Goal: Transaction & Acquisition: Purchase product/service

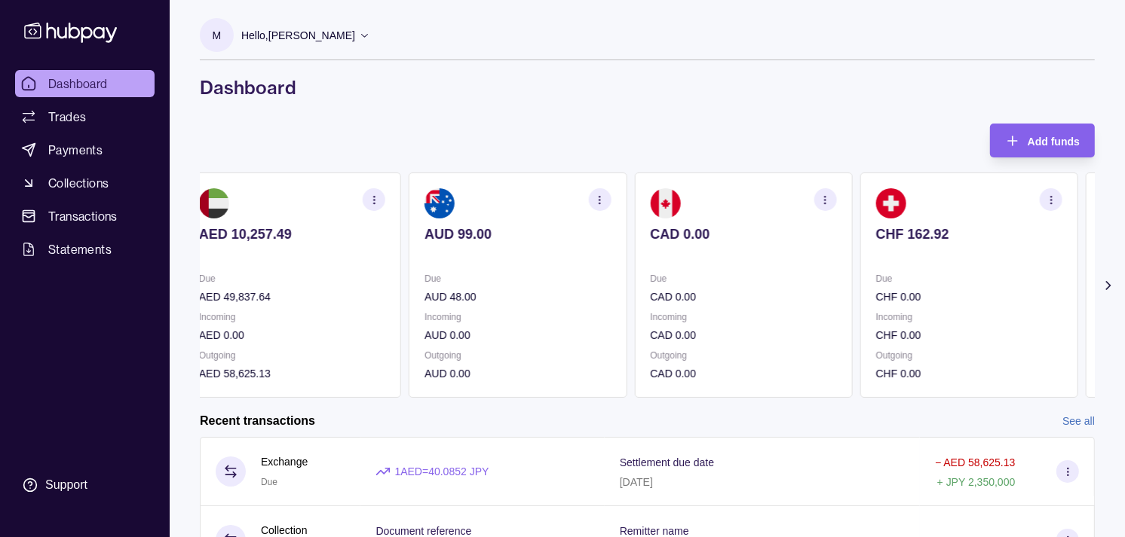
click at [917, 314] on p "Incoming" at bounding box center [969, 317] width 186 height 17
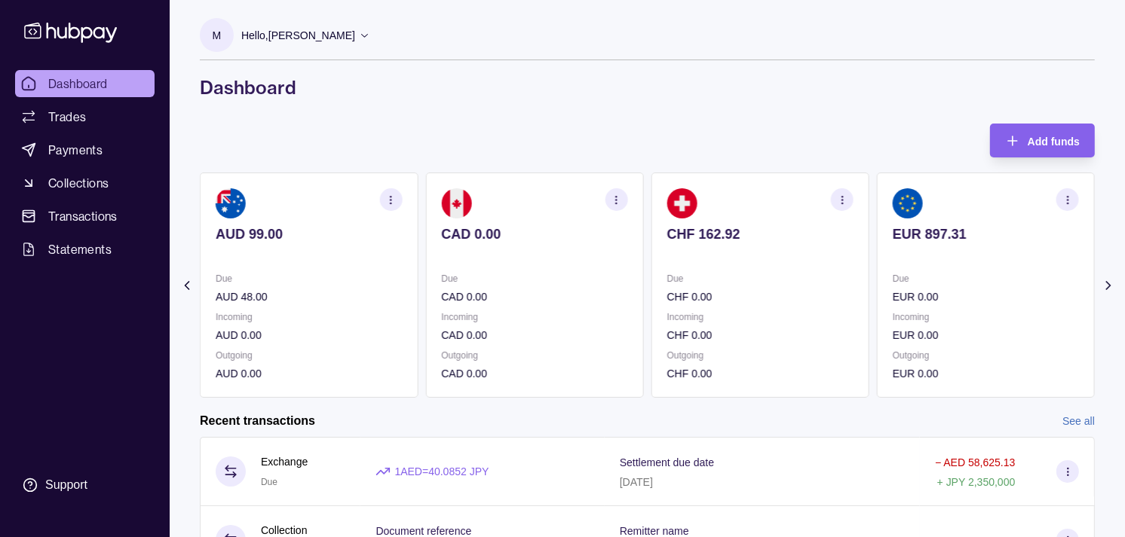
click at [905, 299] on div "Due EUR 0.00 Incoming EUR 0.00 Outgoing EUR 0.00" at bounding box center [986, 327] width 186 height 112
click at [893, 277] on p "Due" at bounding box center [986, 279] width 186 height 17
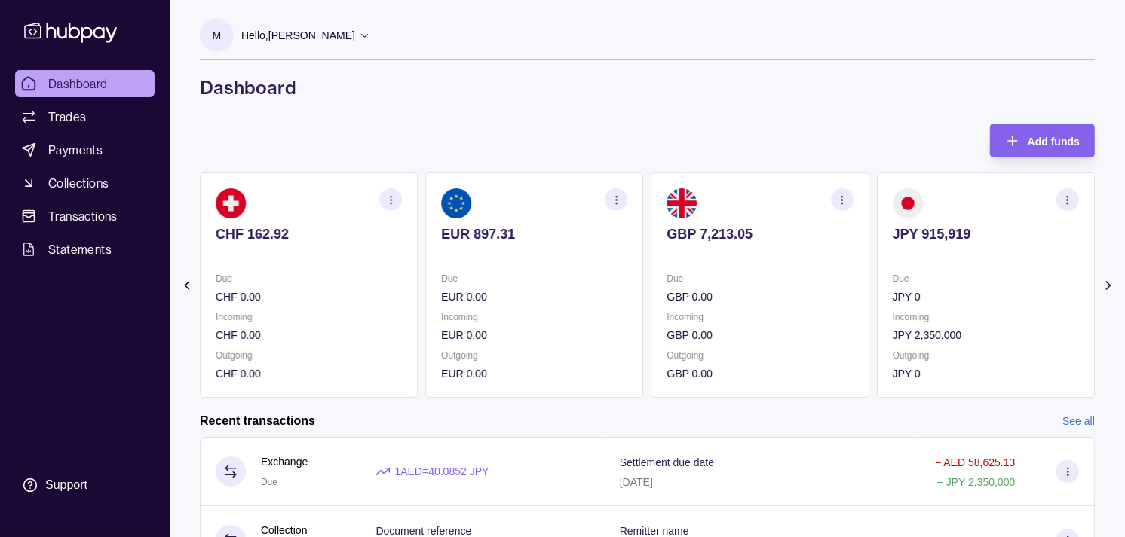
click at [877, 259] on section "JPY 915,919 Due JPY 0 Incoming JPY 2,350,000 Outgoing JPY 0" at bounding box center [986, 285] width 218 height 225
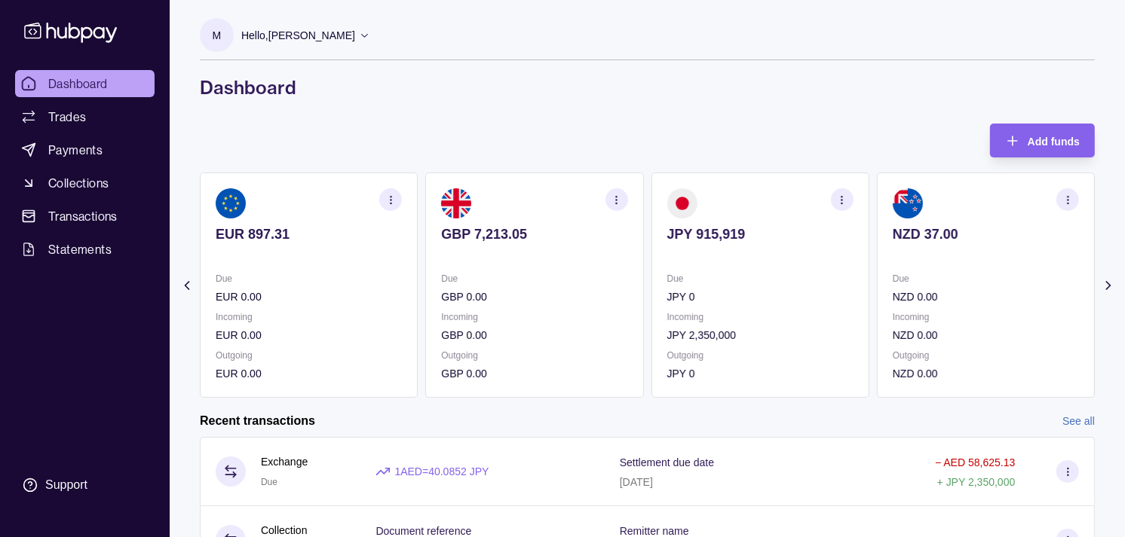
click at [890, 268] on section "NZD 37.00 Due NZD 0.00 Incoming NZD 0.00 Outgoing NZD 0.00" at bounding box center [986, 285] width 218 height 225
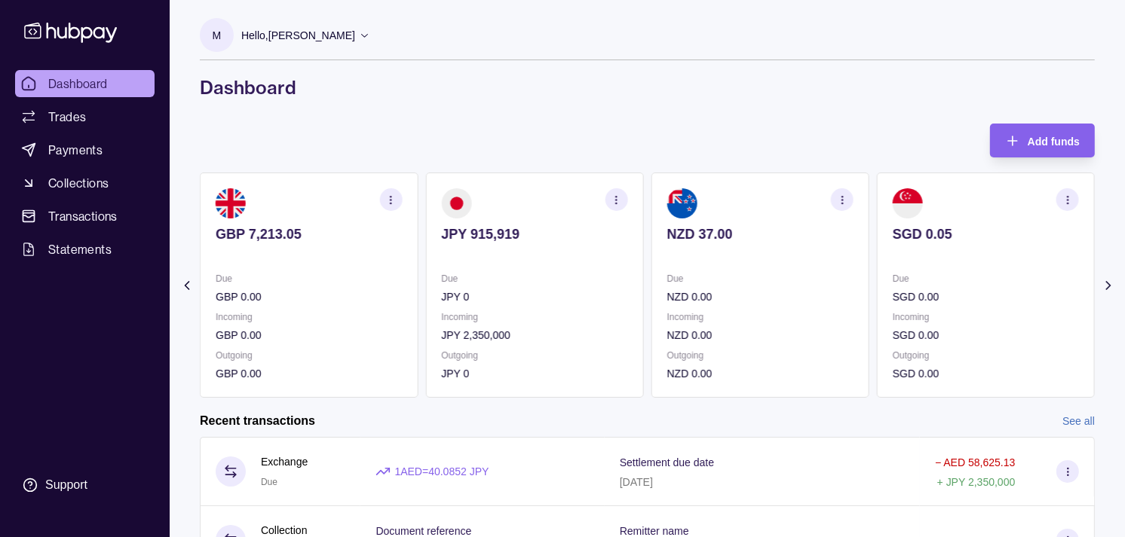
click at [877, 265] on section "SGD 0.05 Due SGD 0.00 Incoming SGD 0.00 Outgoing SGD 0.00" at bounding box center [986, 285] width 218 height 225
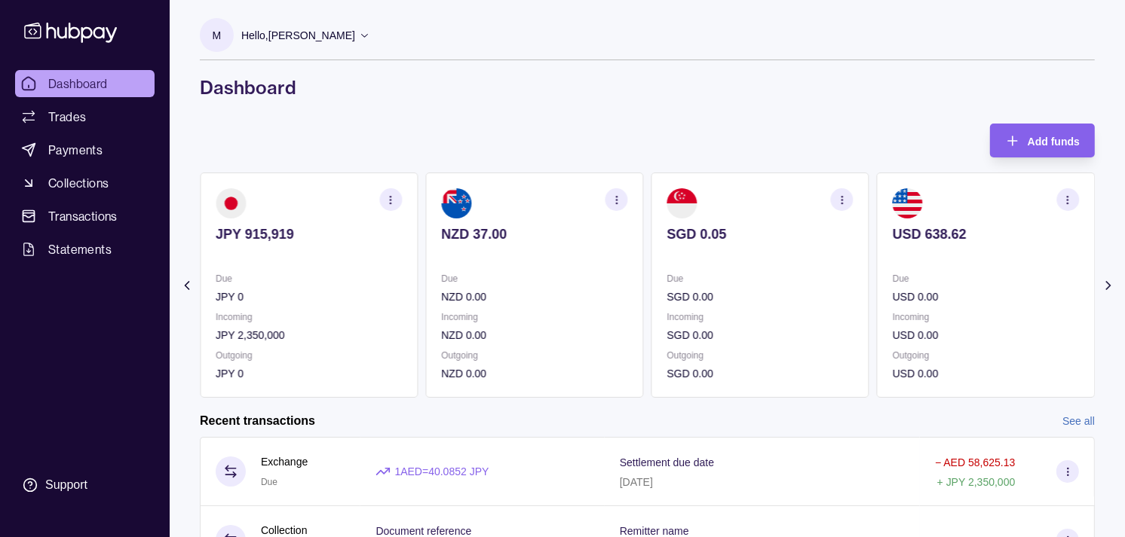
click at [877, 268] on section "USD 638.62 Due USD 0.00 Incoming USD 0.00 Outgoing USD 0.00" at bounding box center [986, 285] width 218 height 225
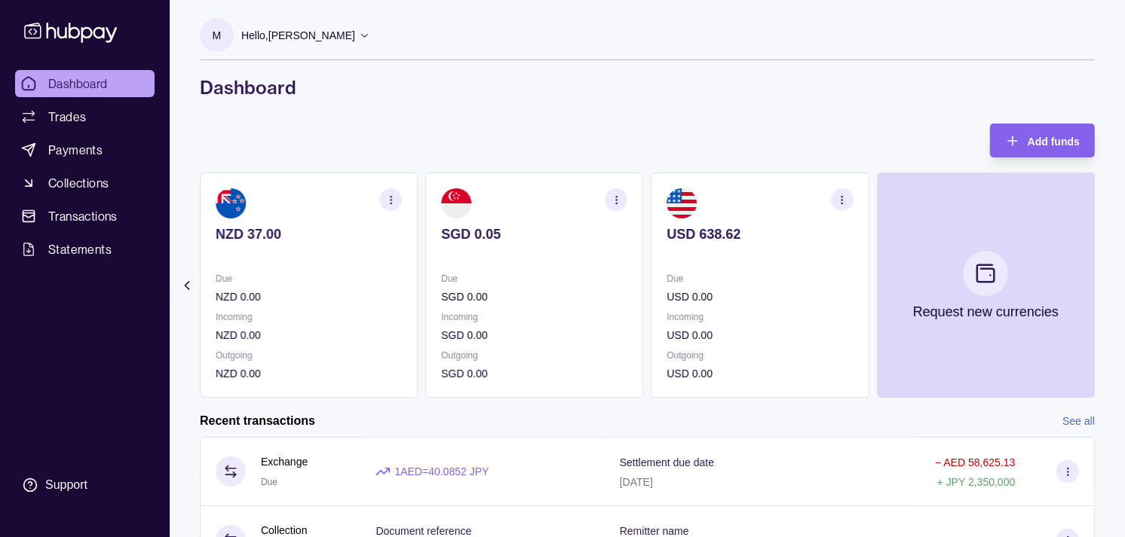
click at [825, 284] on p "Due" at bounding box center [760, 279] width 186 height 17
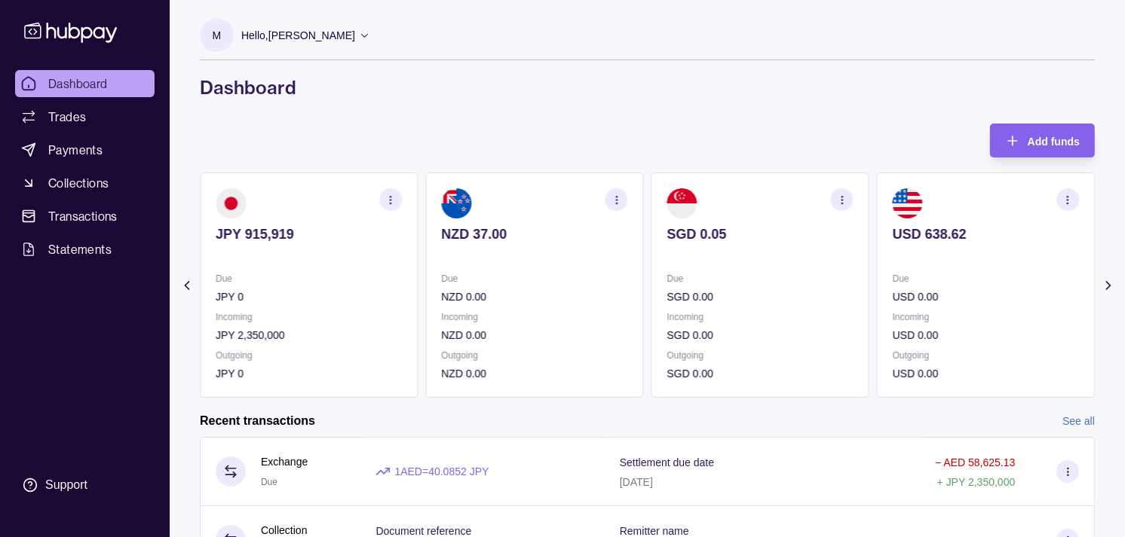
click at [826, 282] on p "Due" at bounding box center [760, 279] width 186 height 17
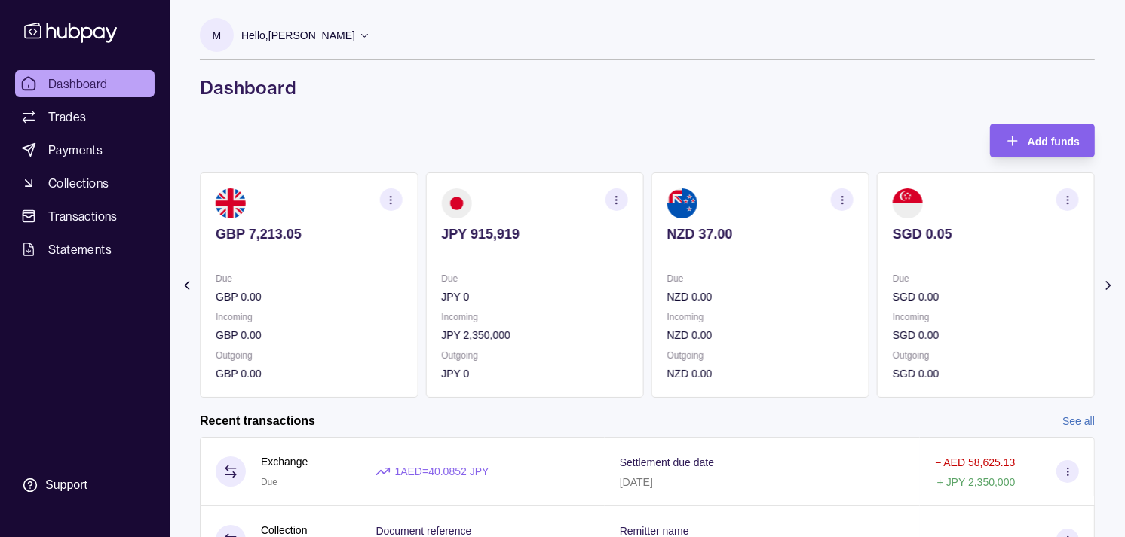
click at [825, 280] on p "Due" at bounding box center [760, 279] width 186 height 17
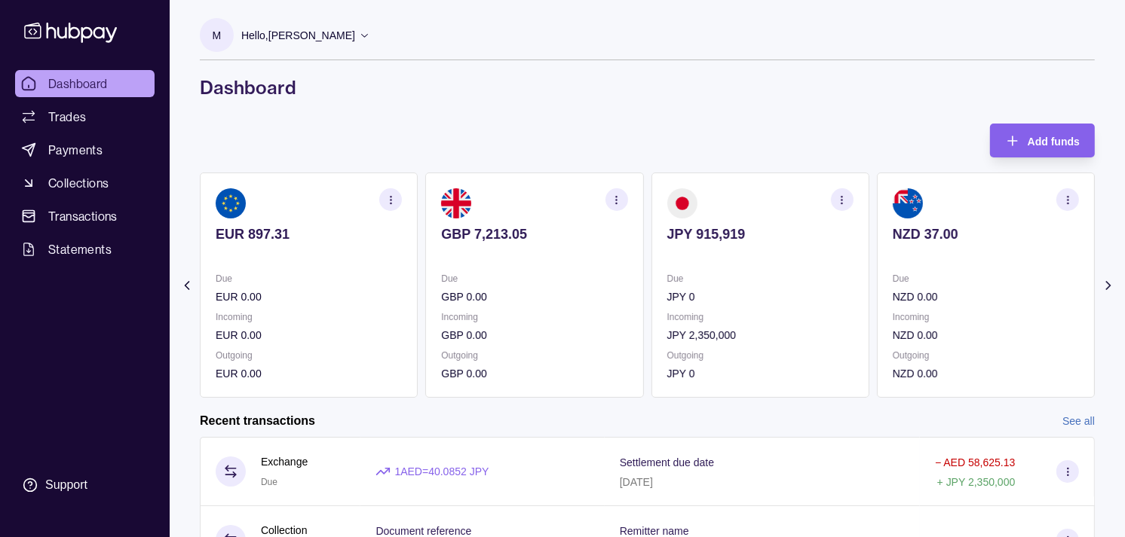
click at [832, 280] on p "Due" at bounding box center [760, 279] width 186 height 17
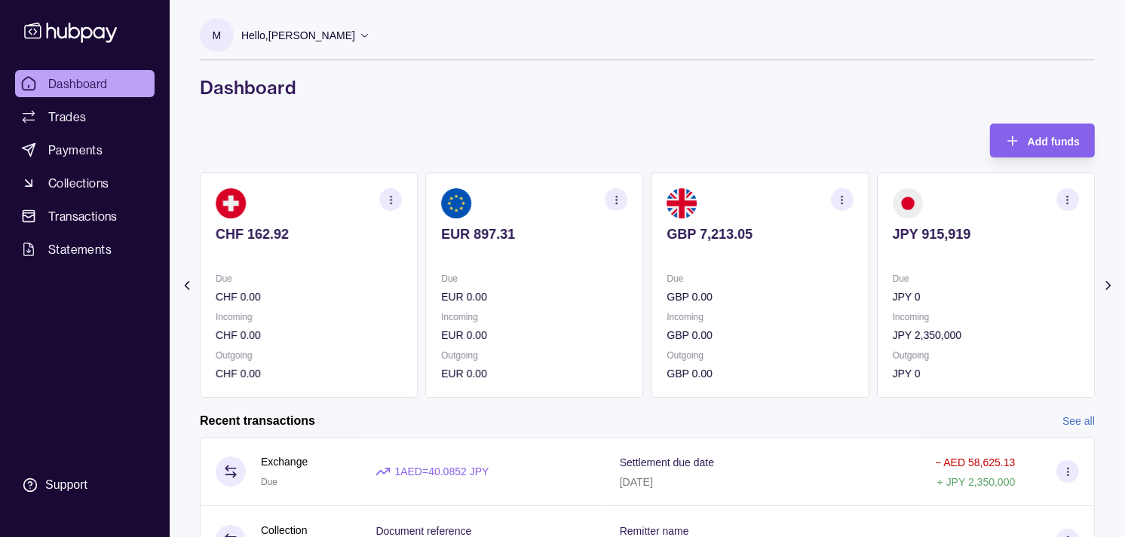
click at [530, 253] on section "EUR 897.31 Due EUR 0.00 Incoming EUR 0.00 Outgoing EUR 0.00" at bounding box center [534, 285] width 218 height 225
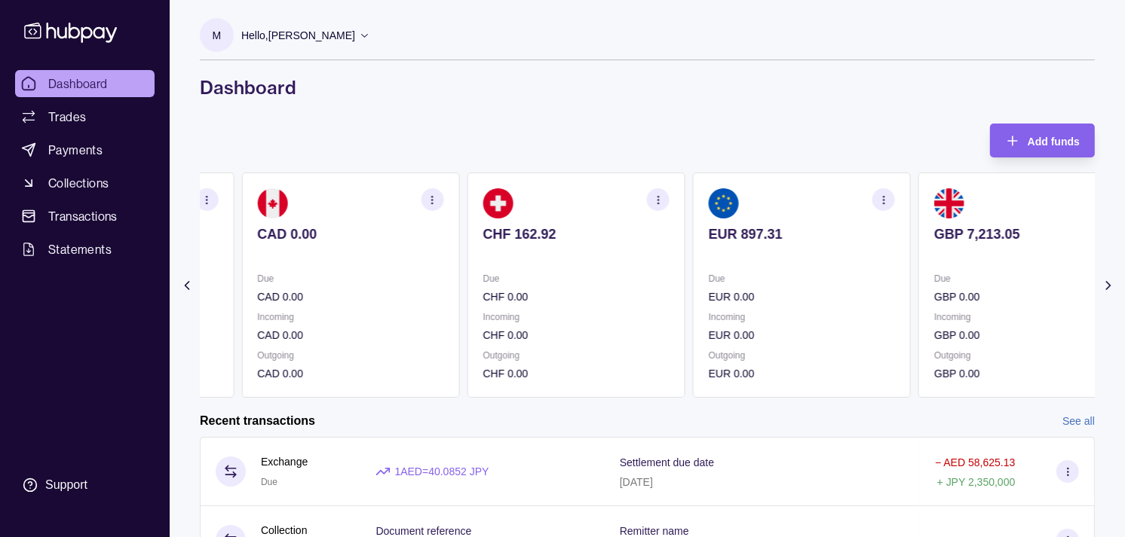
click at [556, 249] on p at bounding box center [575, 255] width 186 height 17
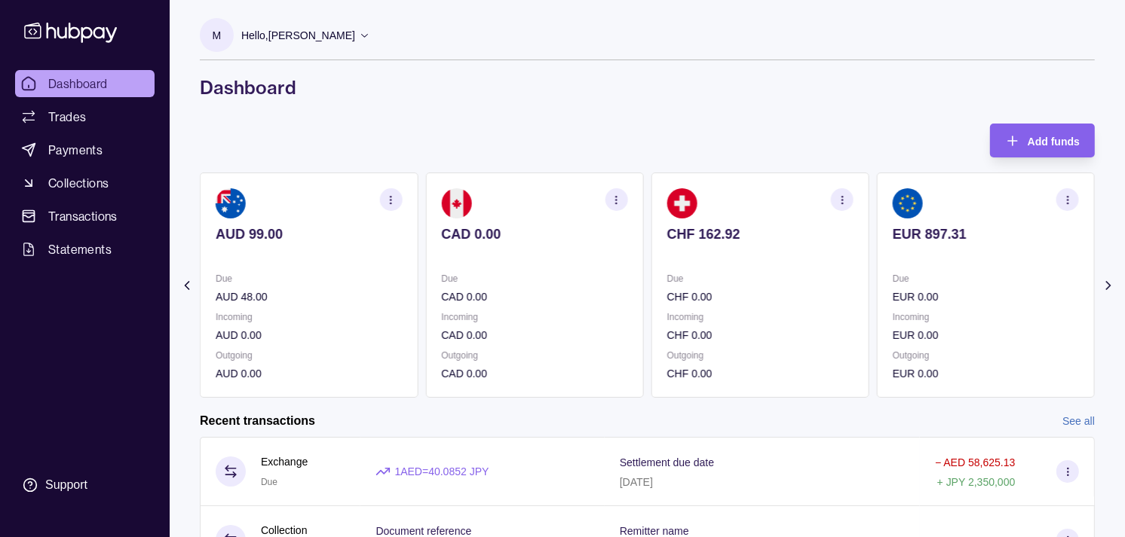
click at [567, 250] on p at bounding box center [534, 255] width 186 height 17
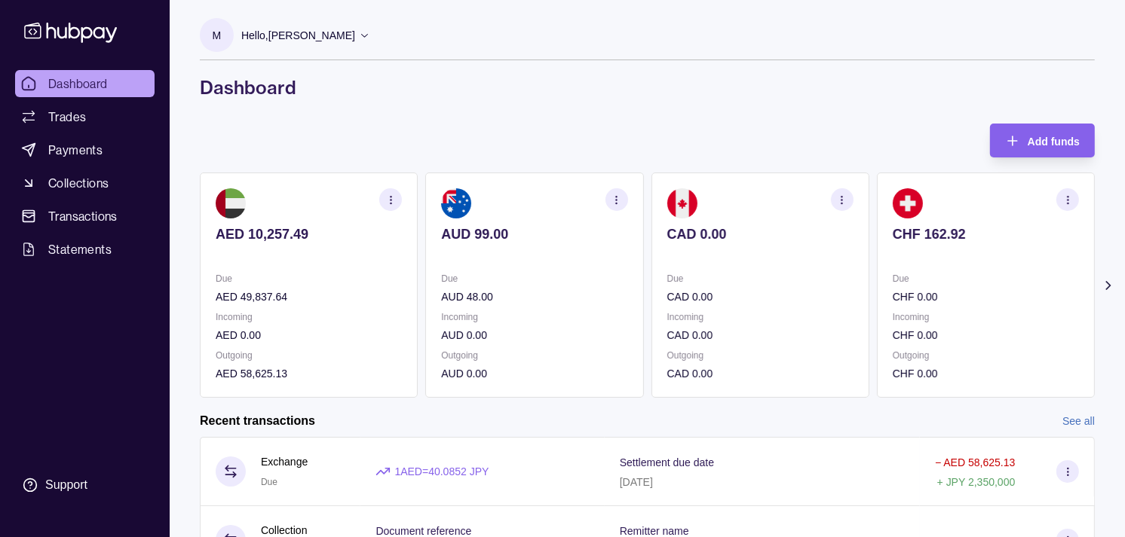
click at [544, 247] on p at bounding box center [534, 255] width 186 height 17
click at [669, 251] on p at bounding box center [760, 255] width 186 height 17
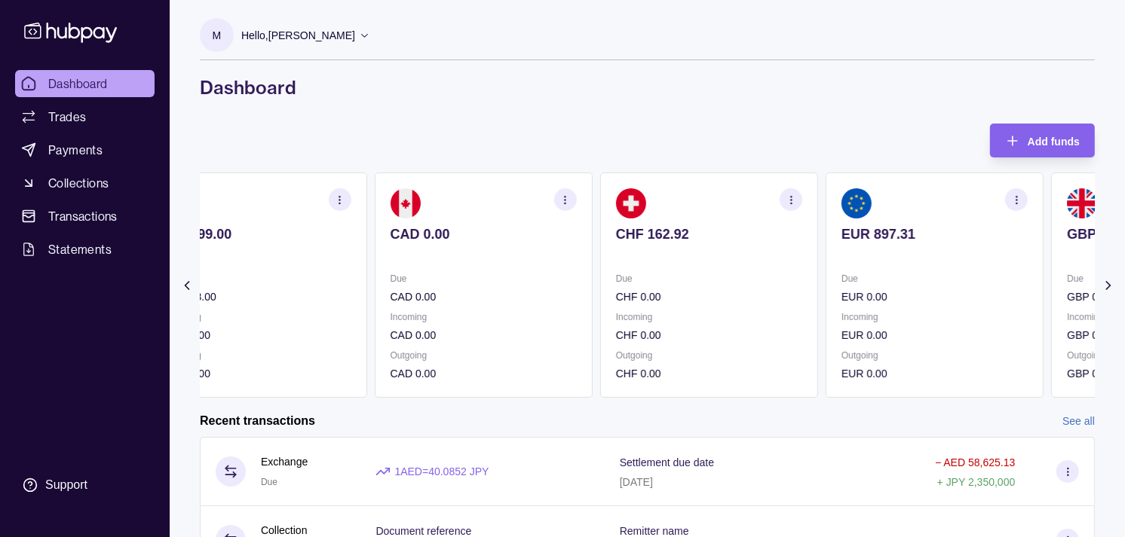
click at [683, 262] on p at bounding box center [709, 255] width 186 height 17
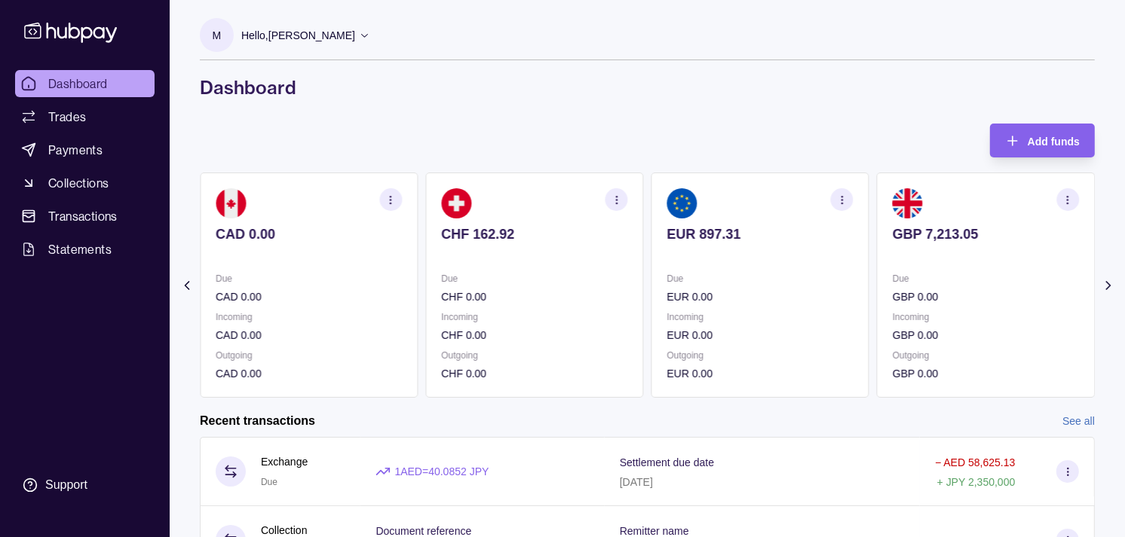
click at [681, 262] on p at bounding box center [760, 255] width 186 height 17
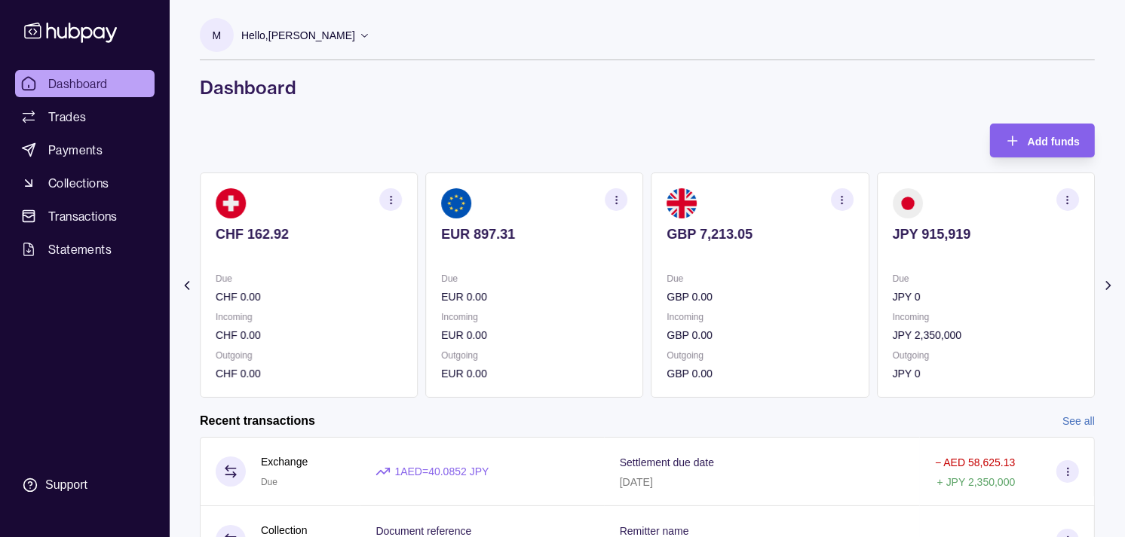
click at [798, 261] on p at bounding box center [760, 255] width 186 height 17
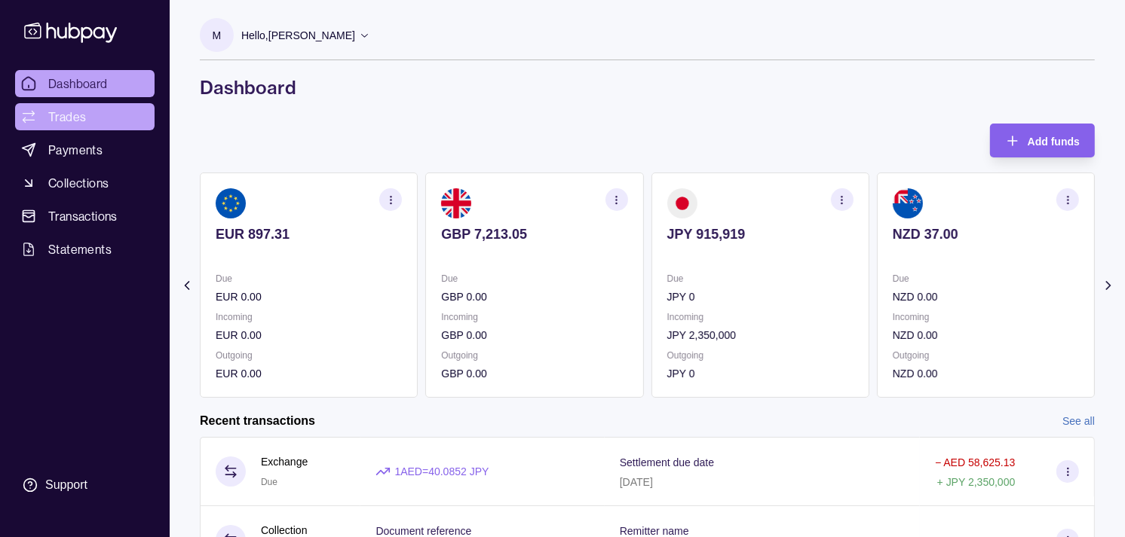
click at [99, 106] on link "Trades" at bounding box center [84, 116] width 139 height 27
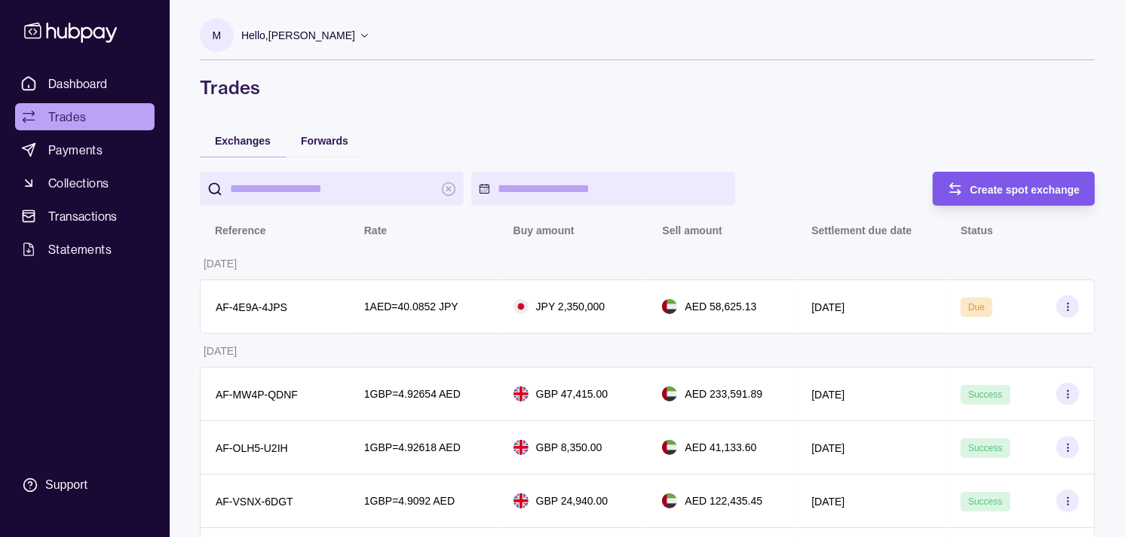
click at [1031, 188] on span "Create spot exchange" at bounding box center [1025, 190] width 110 height 12
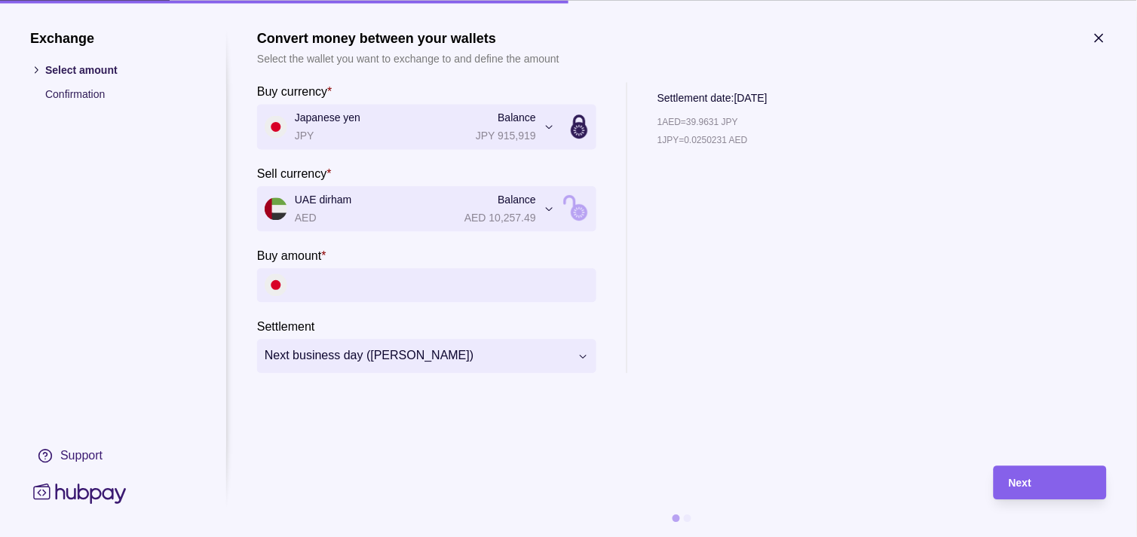
click at [430, 286] on input "Buy amount *" at bounding box center [442, 285] width 294 height 34
click at [1103, 32] on icon "button" at bounding box center [1099, 37] width 15 height 15
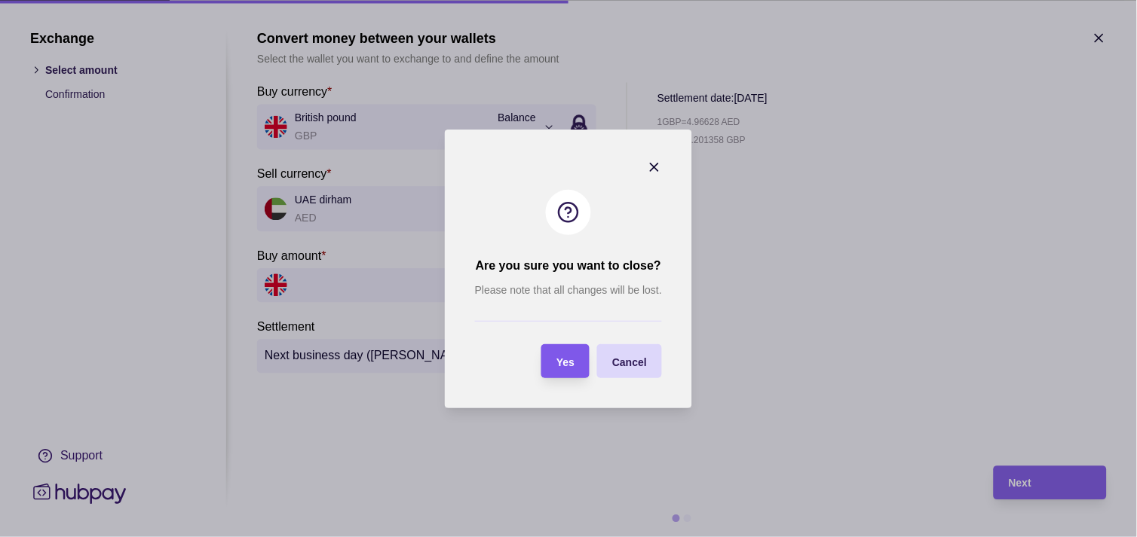
click at [578, 351] on section "Yes" at bounding box center [565, 362] width 48 height 34
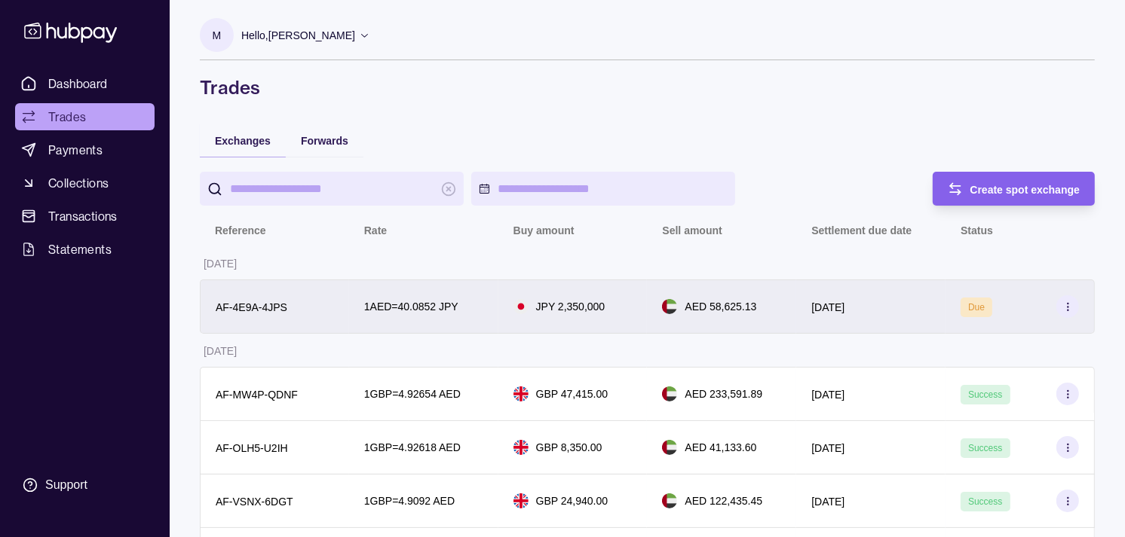
scroll to position [167, 0]
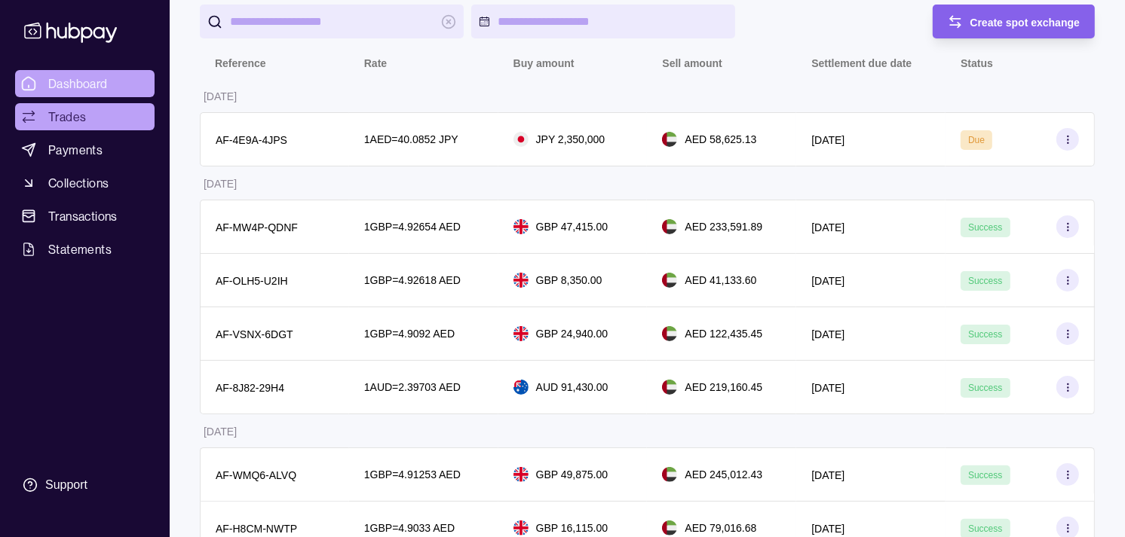
click at [87, 81] on span "Dashboard" at bounding box center [78, 84] width 60 height 18
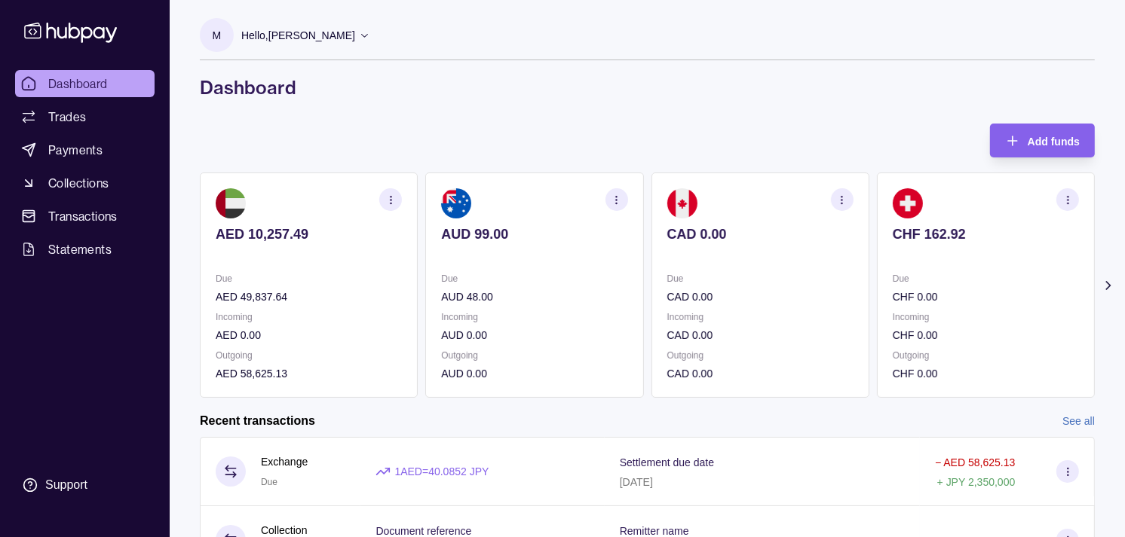
click at [906, 274] on p "Due" at bounding box center [986, 279] width 186 height 17
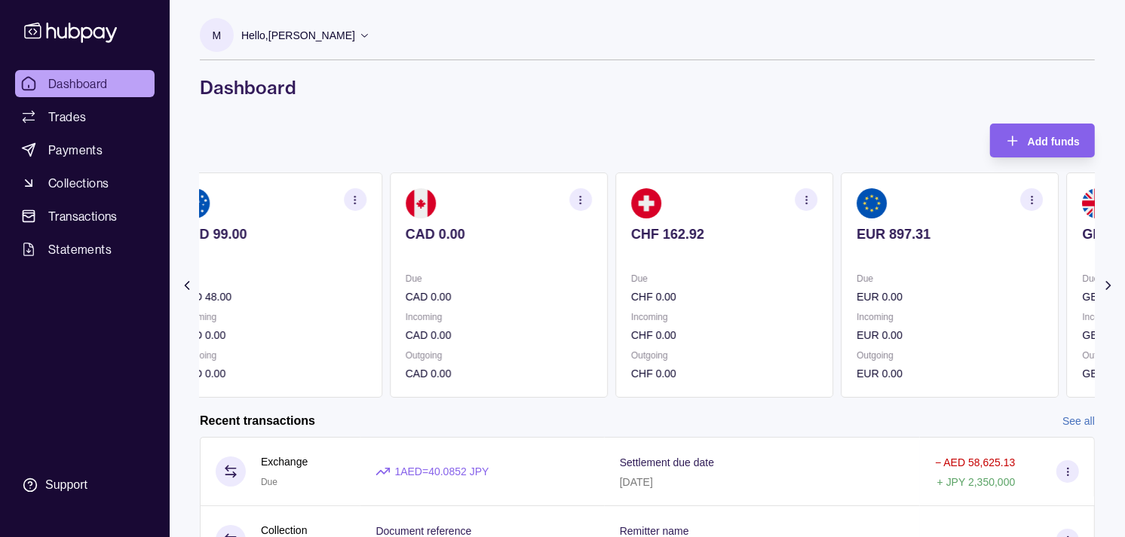
click at [873, 265] on section "EUR 897.31 Due EUR 0.00 Incoming EUR 0.00 Outgoing EUR 0.00" at bounding box center [950, 285] width 218 height 225
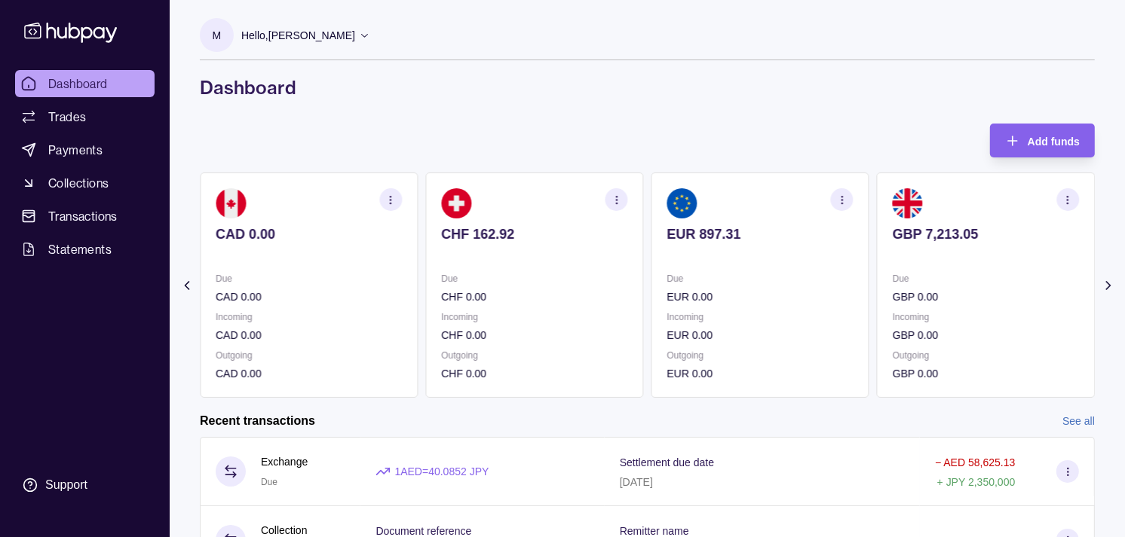
click at [1062, 205] on icon "button" at bounding box center [1067, 199] width 11 height 11
click at [971, 196] on link "View transactions" at bounding box center [960, 199] width 82 height 17
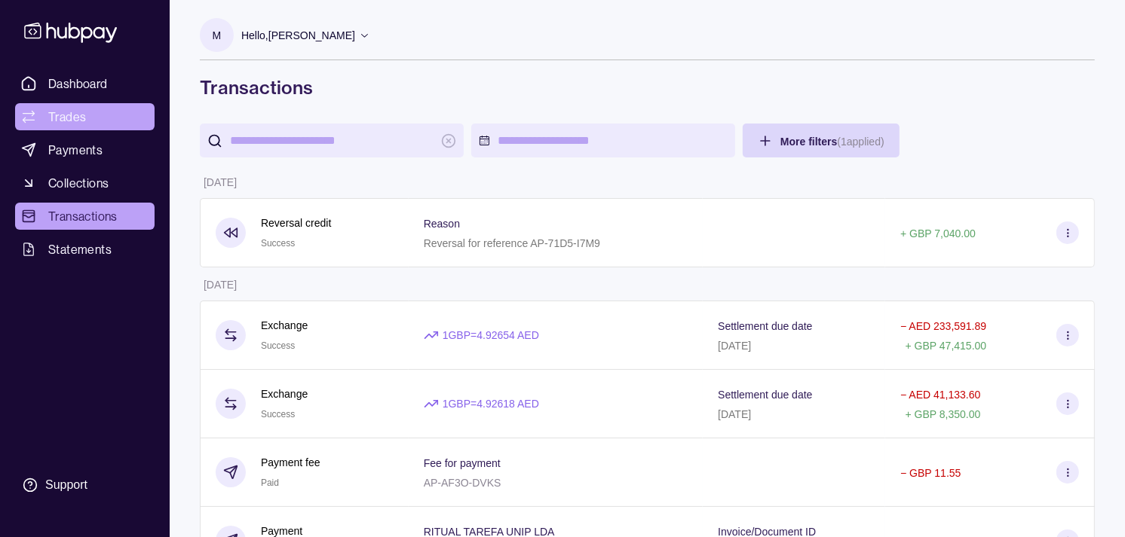
click at [66, 106] on link "Trades" at bounding box center [84, 116] width 139 height 27
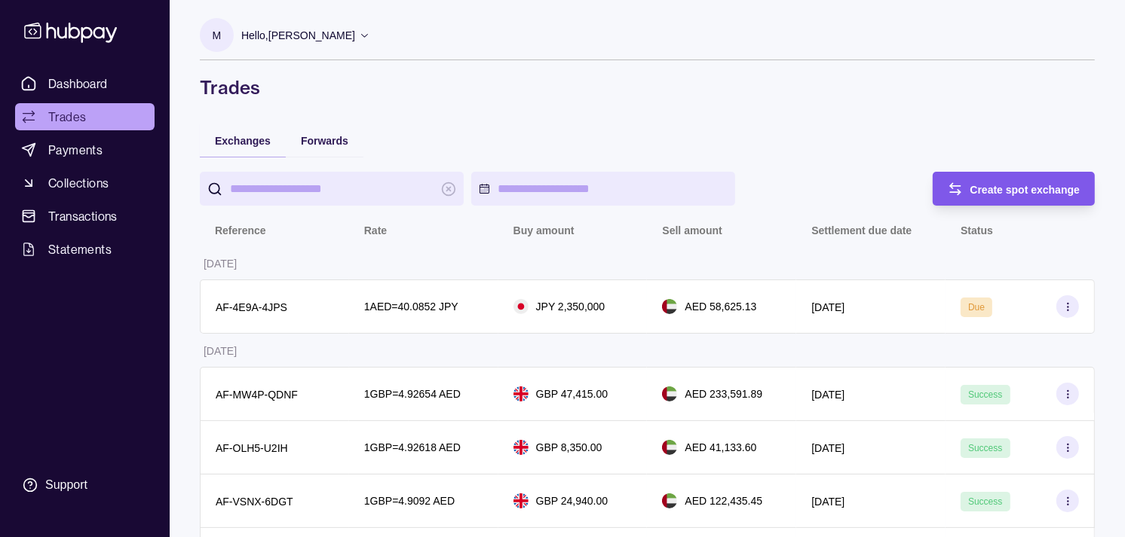
click at [1027, 177] on div "Create spot exchange" at bounding box center [1002, 189] width 155 height 34
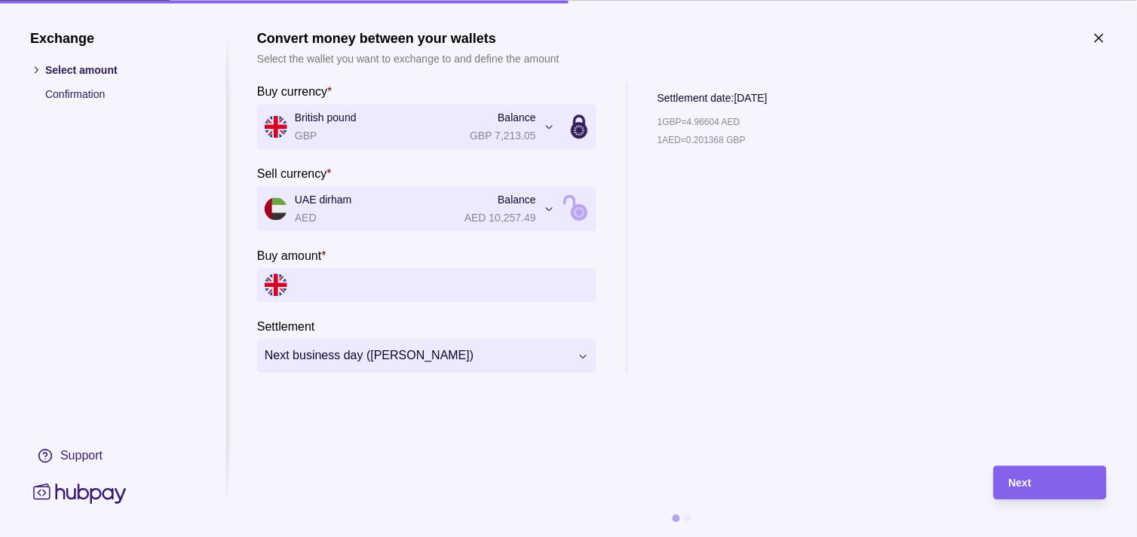
click at [390, 290] on input "Buy amount *" at bounding box center [442, 285] width 294 height 34
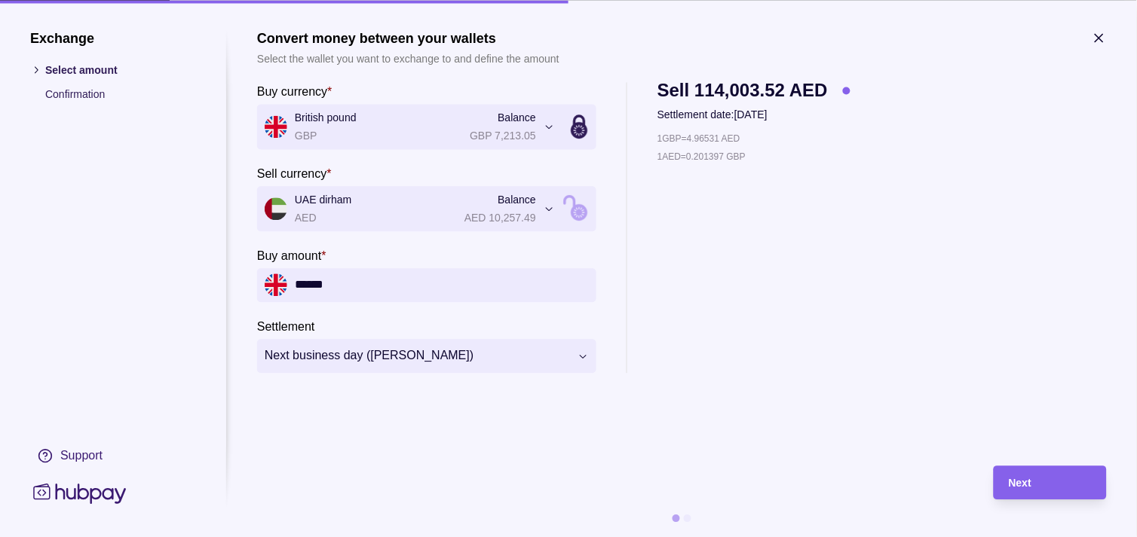
type input "******"
click at [1057, 479] on div "Next" at bounding box center [1050, 483] width 83 height 18
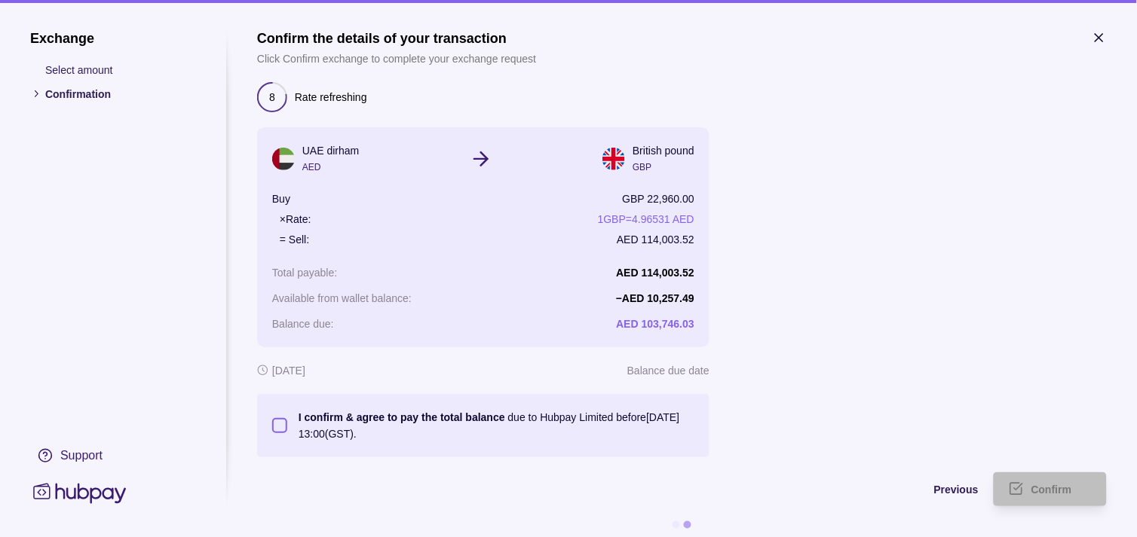
click at [277, 424] on button "I confirm & agree to pay the total balance due to Hubpay Limited before [DATE] …" at bounding box center [279, 425] width 15 height 15
click at [1028, 481] on div "Confirm" at bounding box center [1039, 490] width 106 height 34
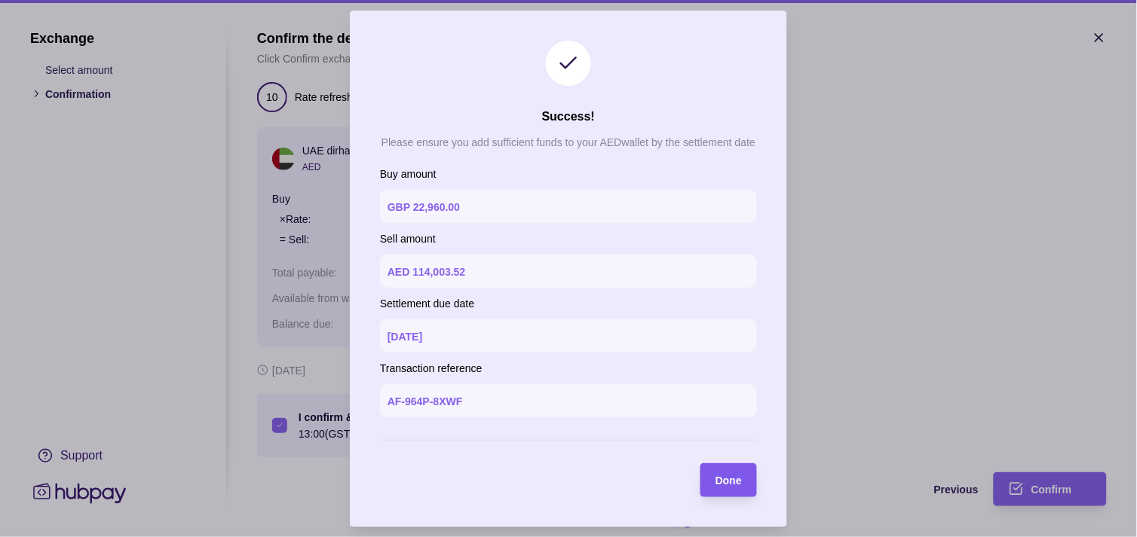
click at [719, 492] on div "Done" at bounding box center [717, 481] width 49 height 34
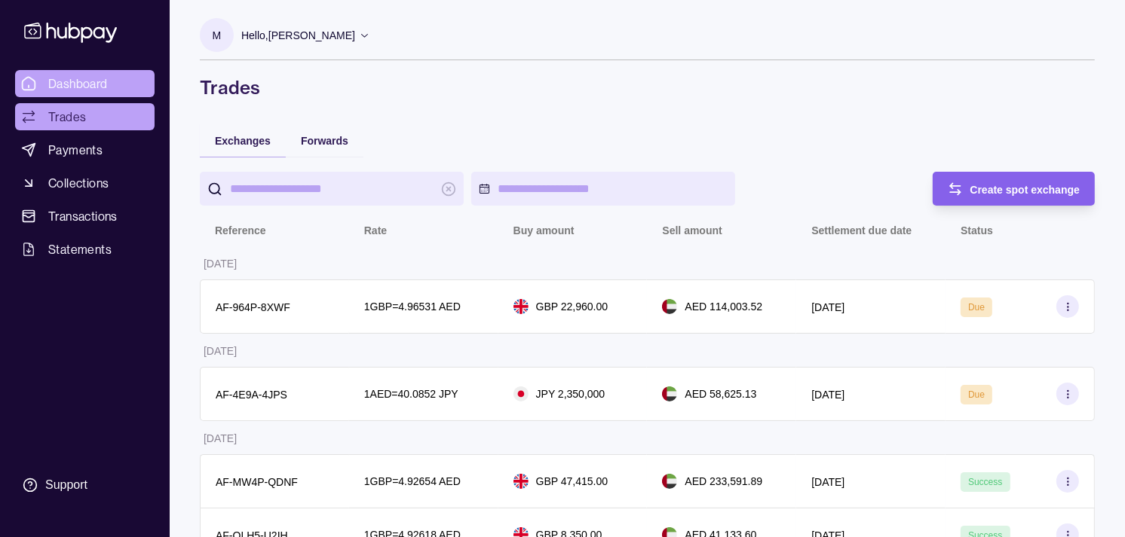
click at [60, 81] on span "Dashboard" at bounding box center [78, 84] width 60 height 18
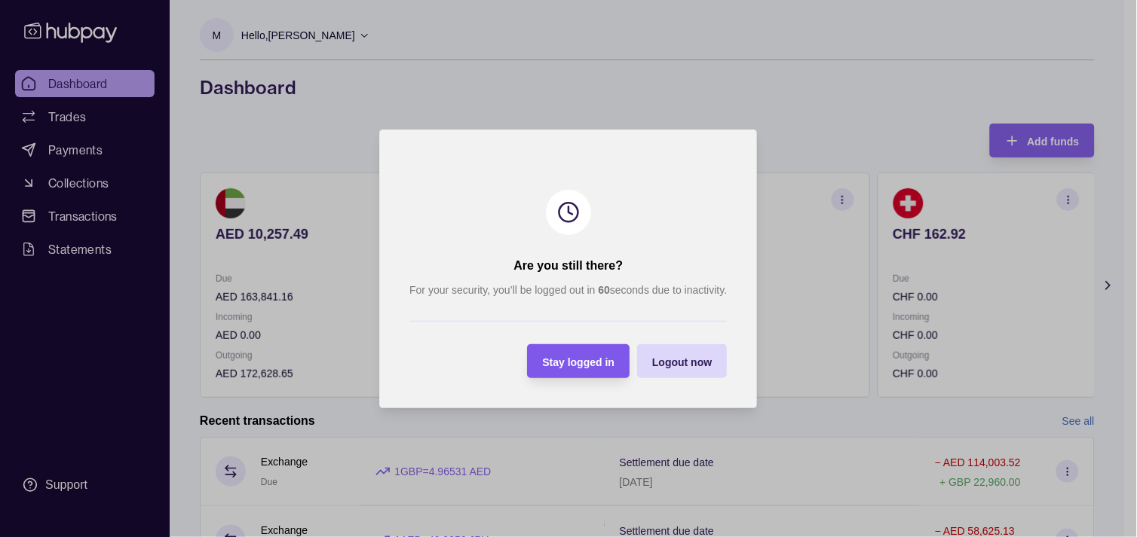
click at [590, 348] on div "Stay logged in" at bounding box center [567, 362] width 95 height 34
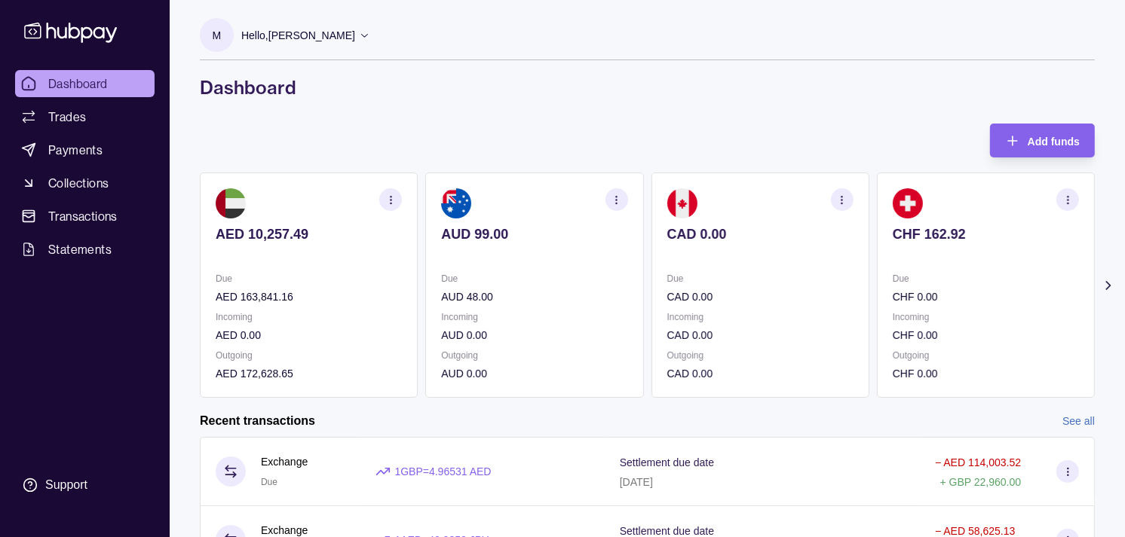
click at [76, 85] on span "Dashboard" at bounding box center [78, 84] width 60 height 18
click at [96, 121] on link "Trades" at bounding box center [84, 116] width 139 height 27
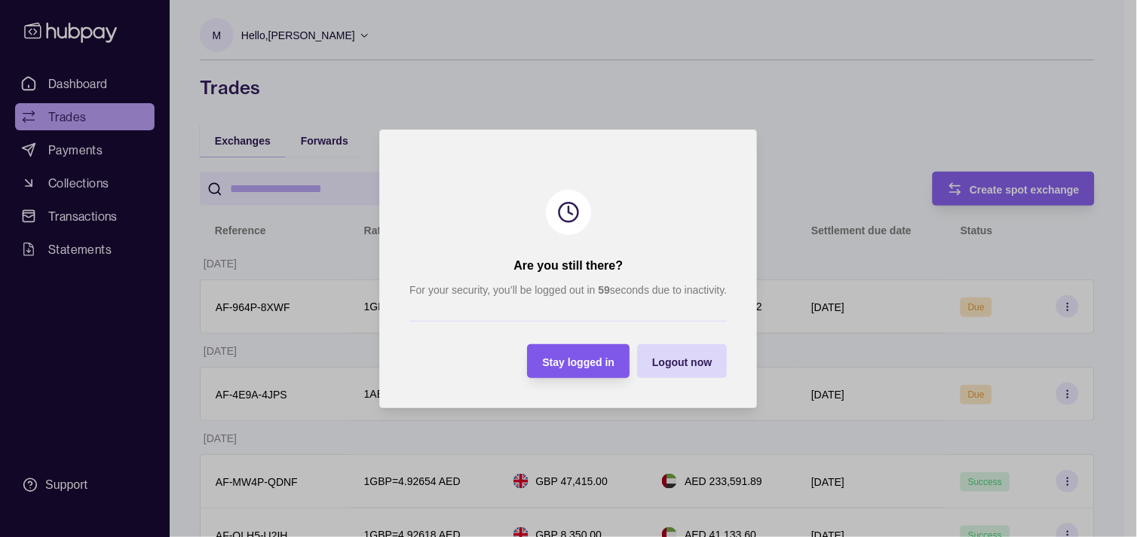
click at [575, 356] on span "Stay logged in" at bounding box center [579, 362] width 72 height 12
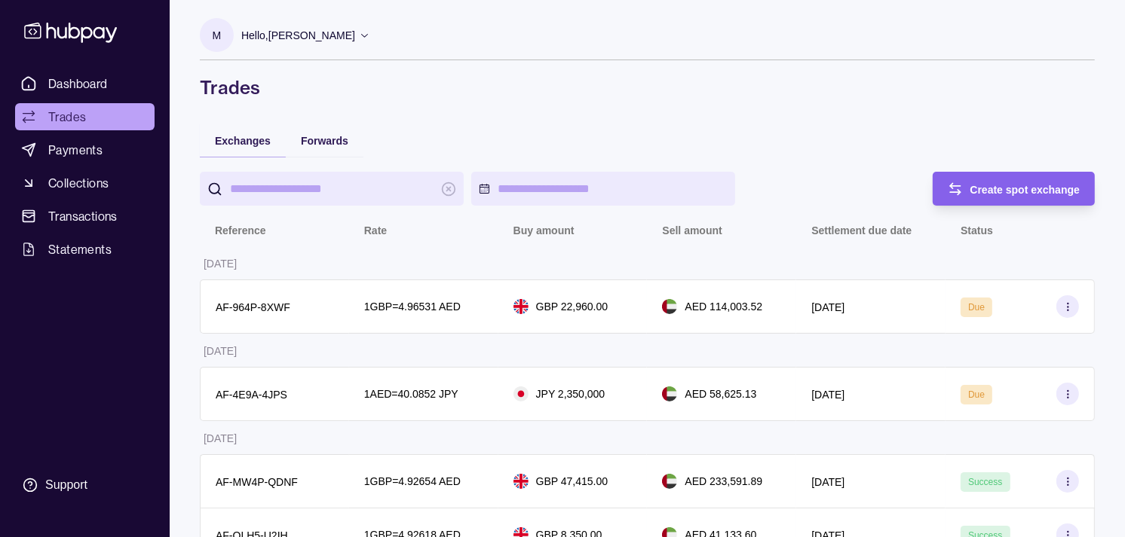
click at [86, 100] on ul "Dashboard Trades Payments Collections Transactions Statements" at bounding box center [84, 166] width 139 height 193
click at [86, 89] on span "Dashboard" at bounding box center [78, 84] width 60 height 18
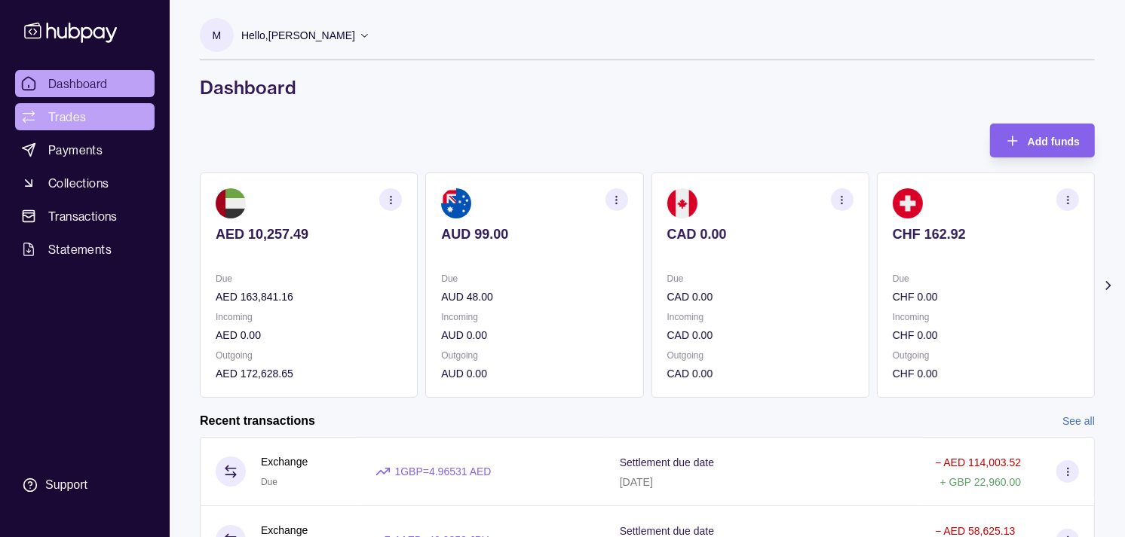
click at [58, 115] on span "Trades" at bounding box center [67, 117] width 38 height 18
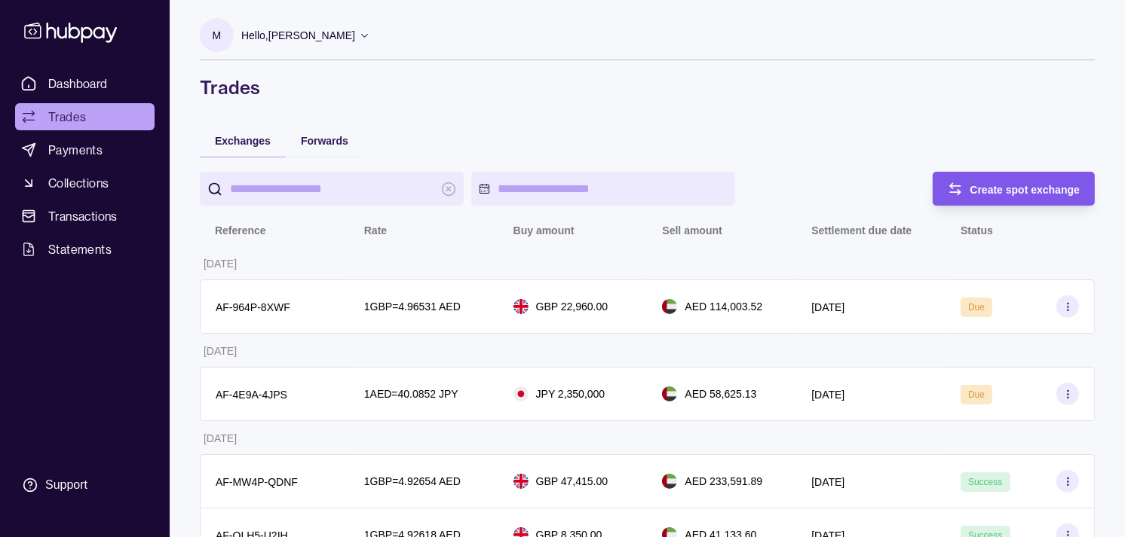
click at [998, 188] on span "Create spot exchange" at bounding box center [1025, 190] width 110 height 12
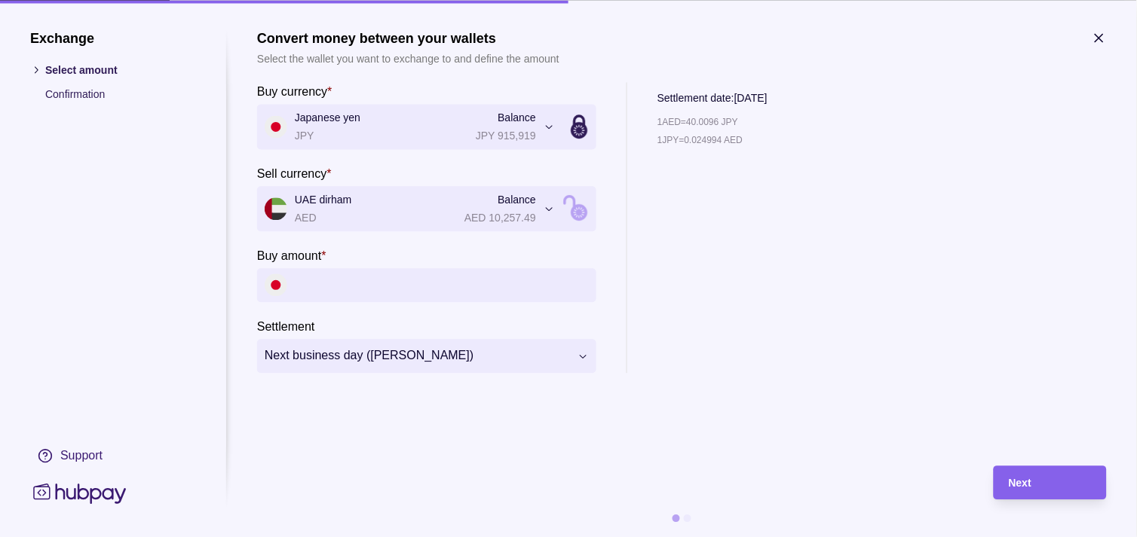
click at [1105, 39] on icon "button" at bounding box center [1099, 37] width 15 height 15
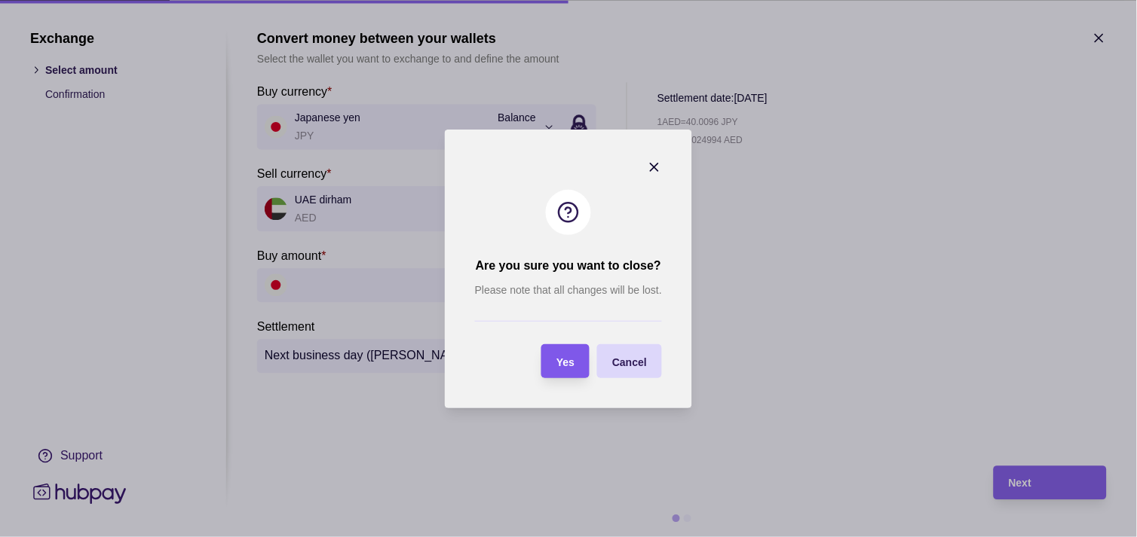
click at [556, 363] on span "Yes" at bounding box center [565, 362] width 18 height 12
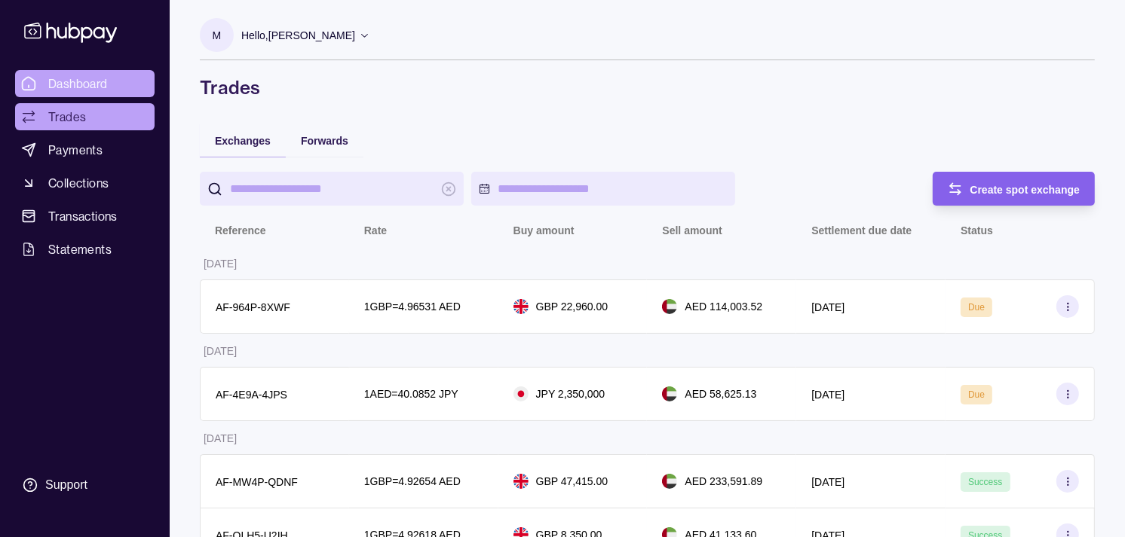
click at [103, 79] on span "Dashboard" at bounding box center [78, 84] width 60 height 18
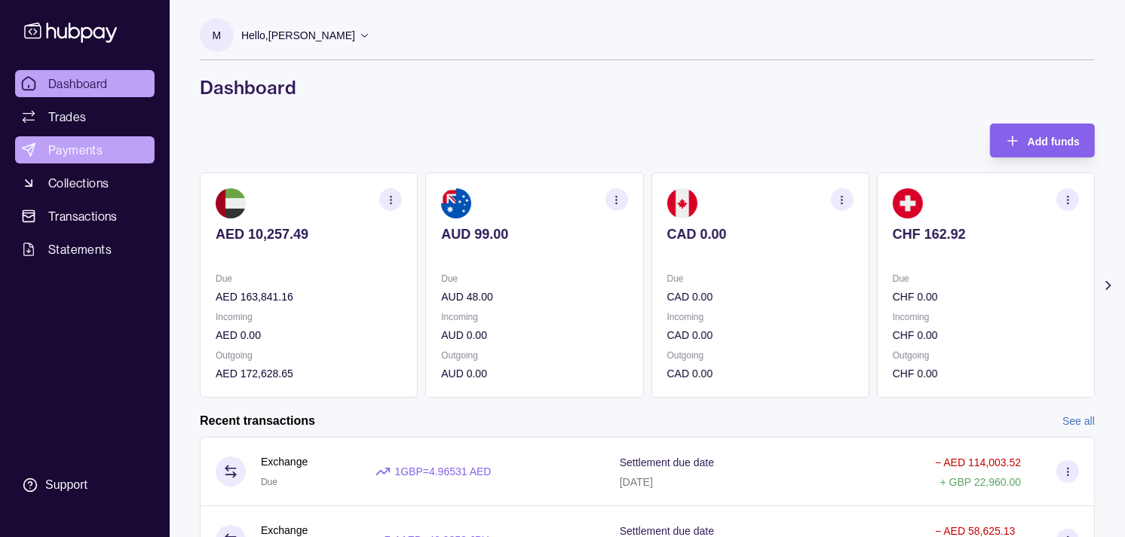
click at [72, 149] on span "Payments" at bounding box center [75, 150] width 54 height 18
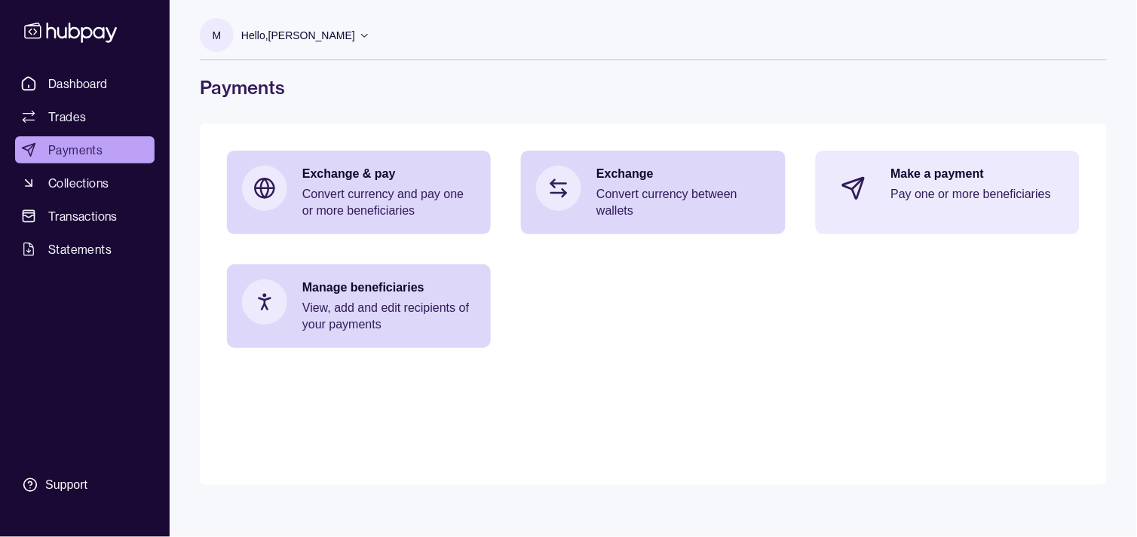
click at [899, 194] on p "Pay one or more beneficiaries" at bounding box center [977, 194] width 173 height 17
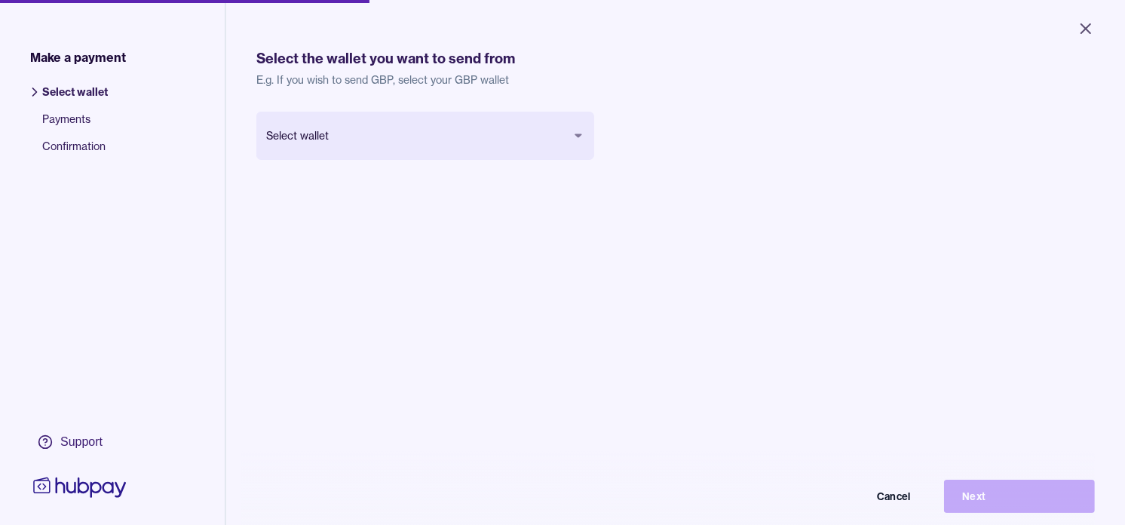
click at [408, 138] on body "Close Make a payment Select wallet Payments Confirmation Support Select the wal…" at bounding box center [562, 262] width 1125 height 525
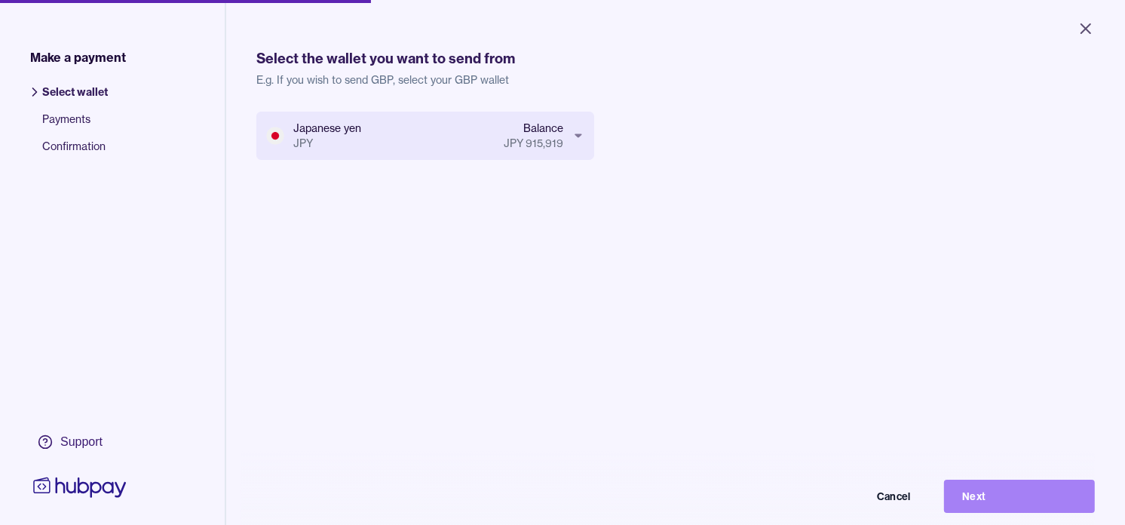
click at [1024, 507] on button "Next" at bounding box center [1019, 495] width 151 height 33
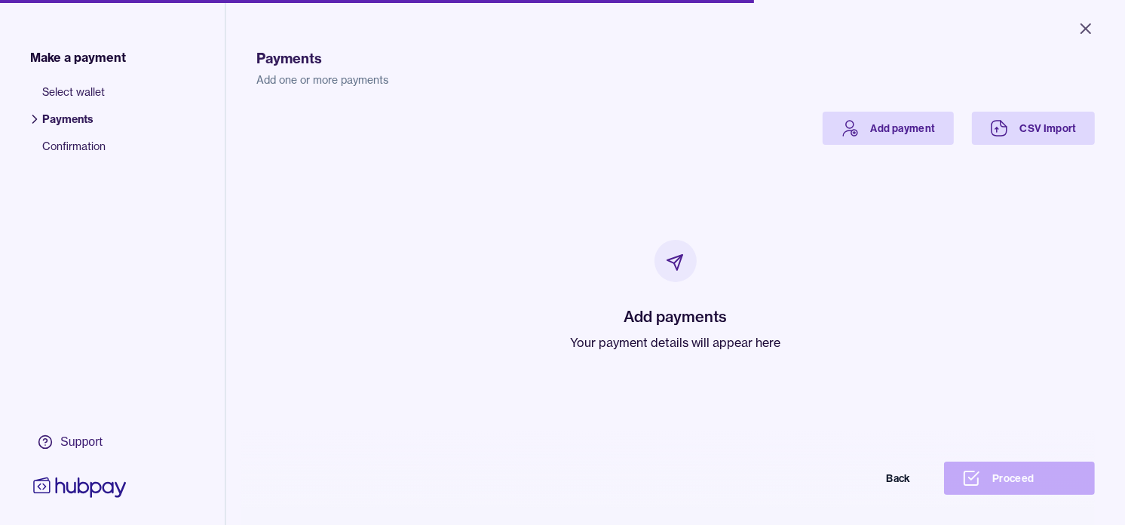
click at [694, 339] on p "Your payment details will appear here" at bounding box center [676, 342] width 210 height 18
drag, startPoint x: 694, startPoint y: 339, endPoint x: 675, endPoint y: 338, distance: 18.9
click at [688, 339] on p "Your payment details will appear here" at bounding box center [676, 342] width 210 height 18
drag, startPoint x: 675, startPoint y: 338, endPoint x: 585, endPoint y: 231, distance: 139.6
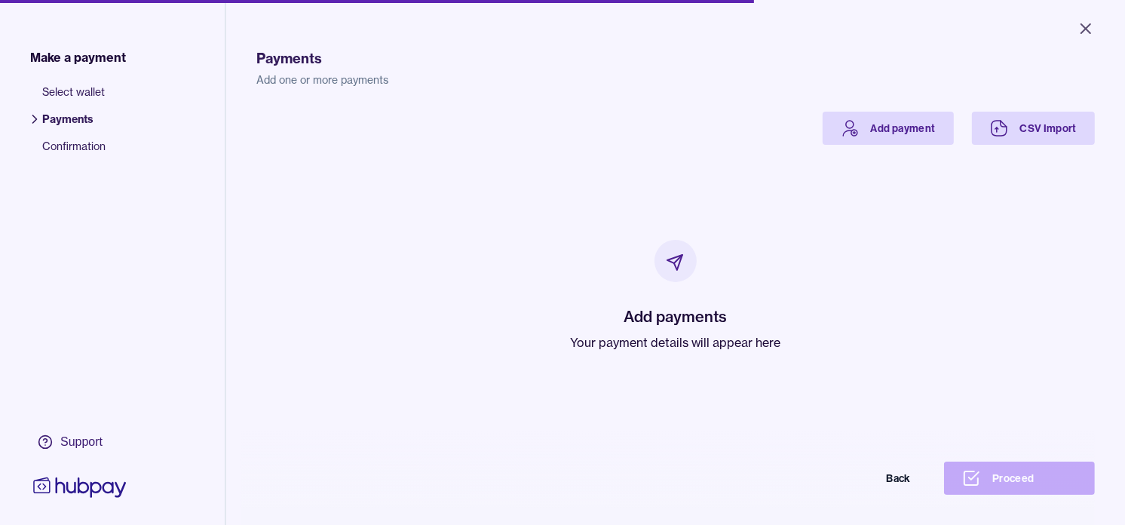
click at [505, 253] on div "Add payments Your payment details will appear here" at bounding box center [675, 296] width 802 height 302
click at [871, 124] on link "Add payment" at bounding box center [887, 128] width 131 height 33
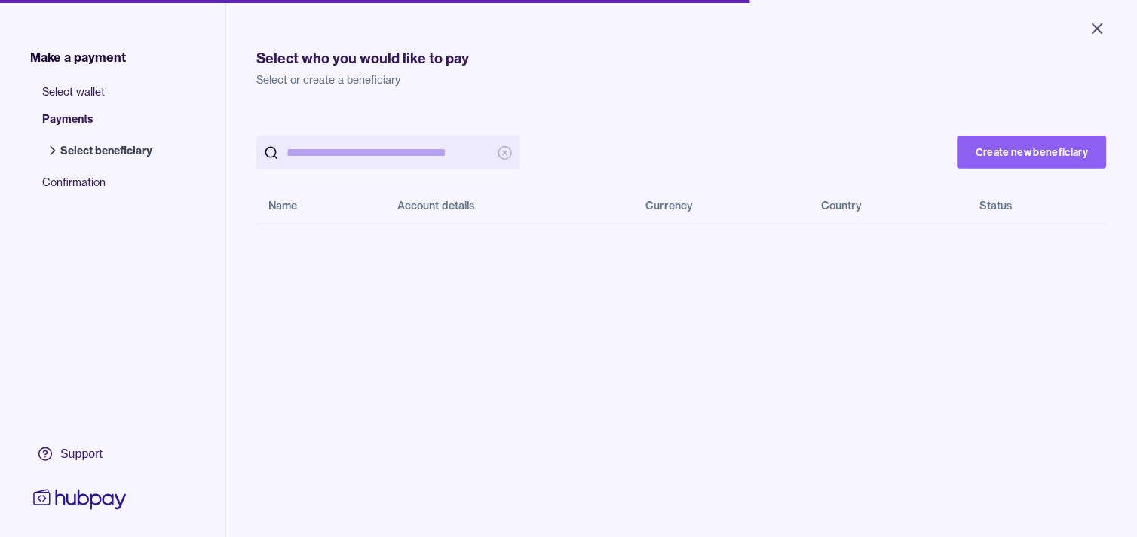
click at [387, 144] on input "search" at bounding box center [388, 153] width 204 height 34
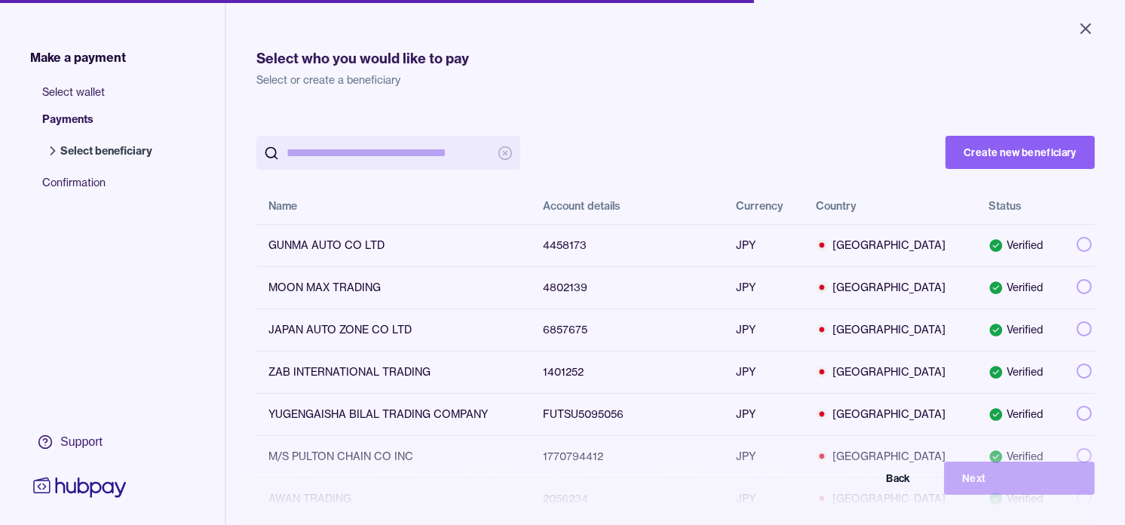
paste input "**********"
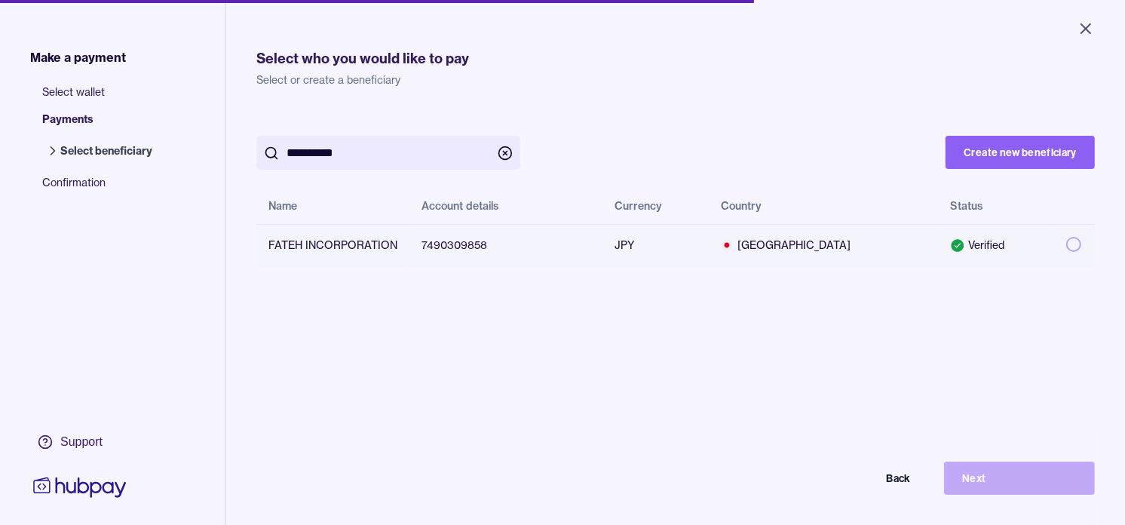
type input "**********"
click at [1066, 243] on button "button" at bounding box center [1073, 244] width 15 height 15
click at [1049, 481] on button "Next" at bounding box center [1019, 477] width 151 height 33
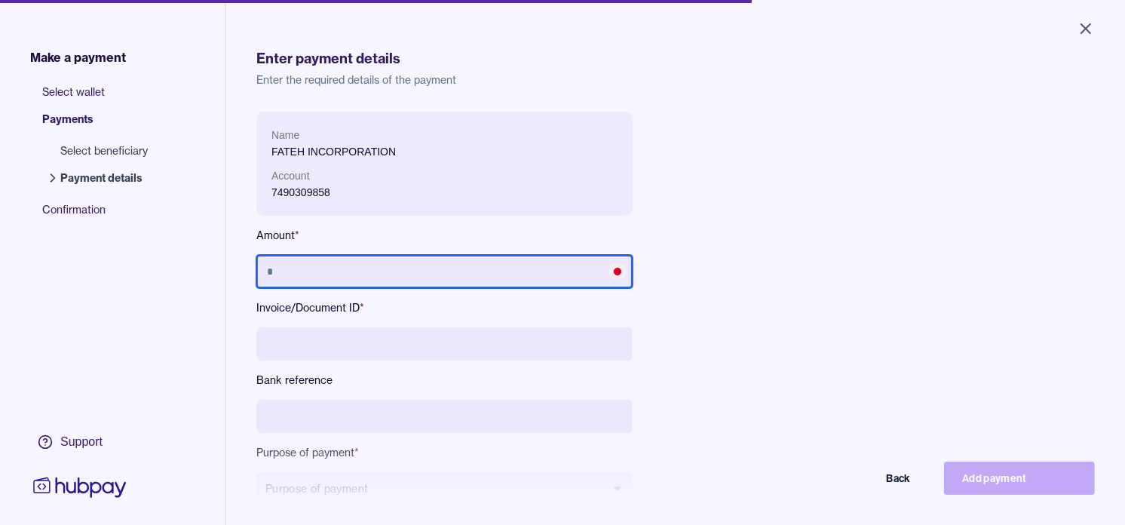
click at [409, 277] on input "text" at bounding box center [444, 271] width 376 height 33
type input "*********"
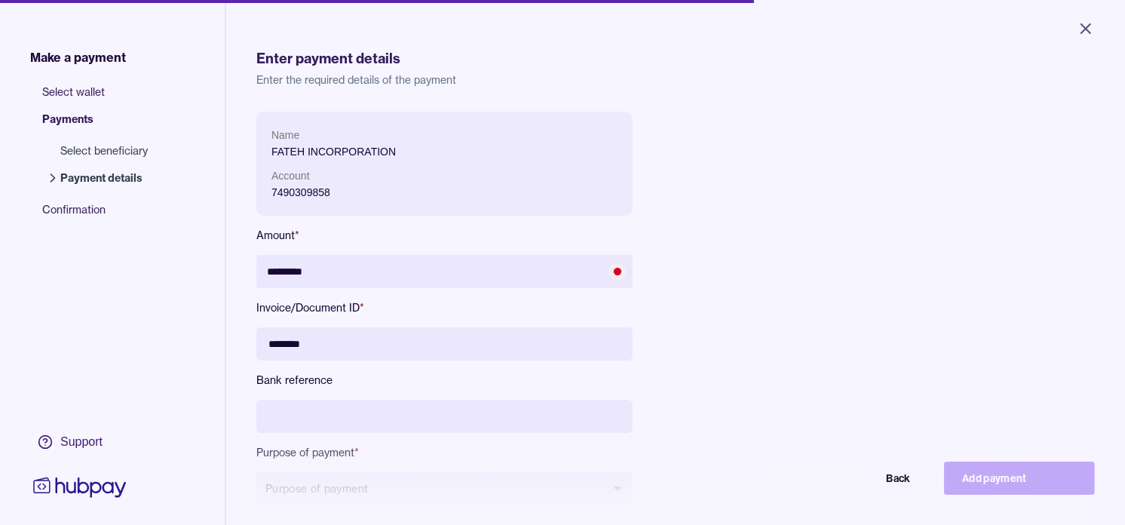
type input "********"
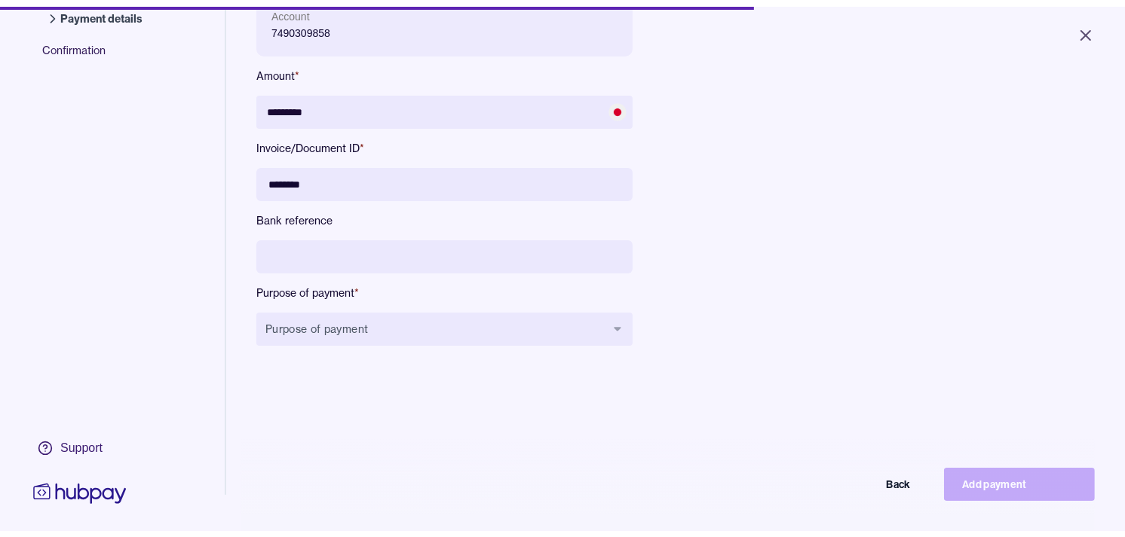
scroll to position [167, 0]
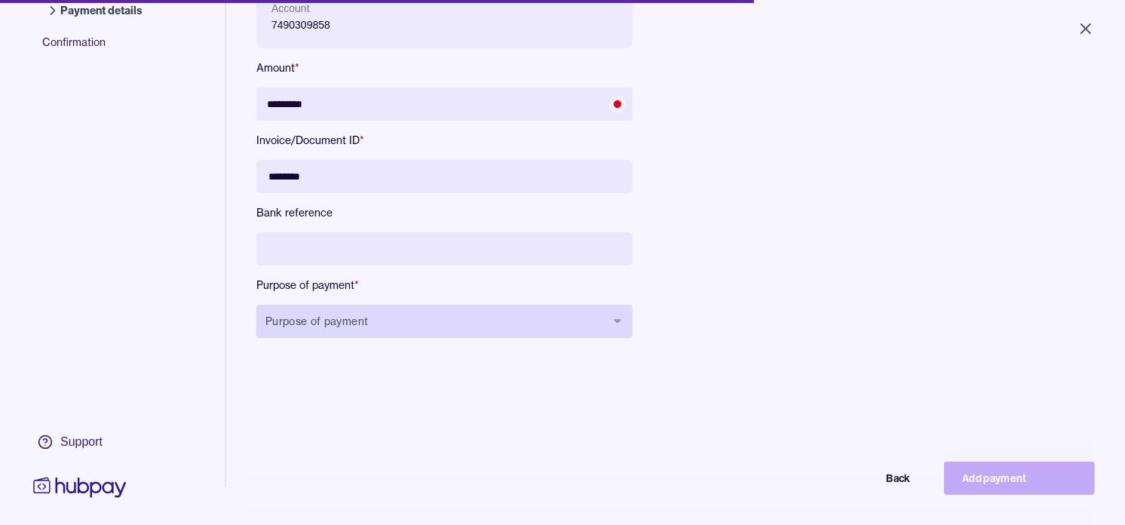
click at [353, 312] on button "Purpose of payment" at bounding box center [444, 321] width 376 height 33
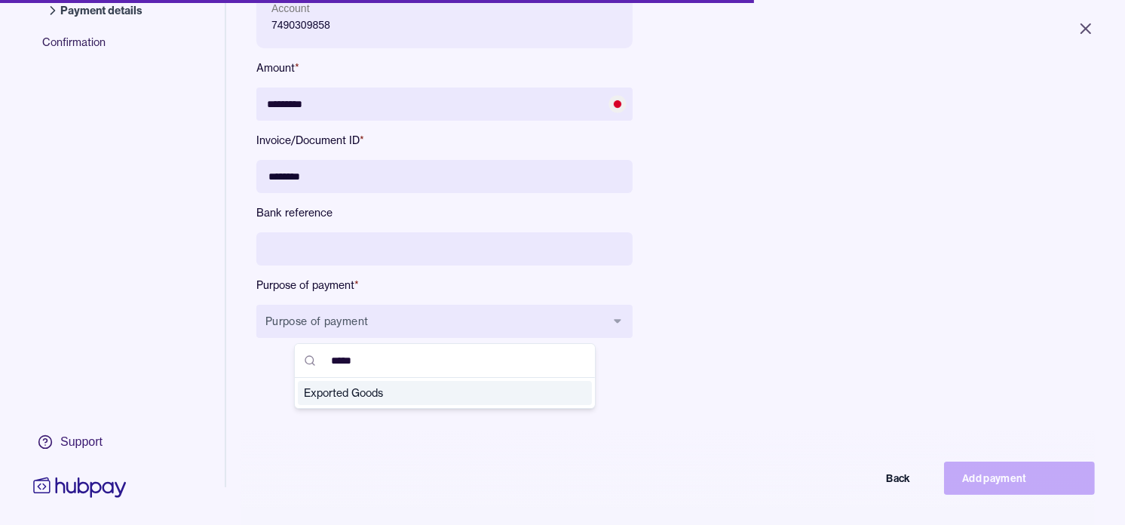
type input "*****"
click at [377, 397] on span "Exported Goods" at bounding box center [436, 392] width 264 height 15
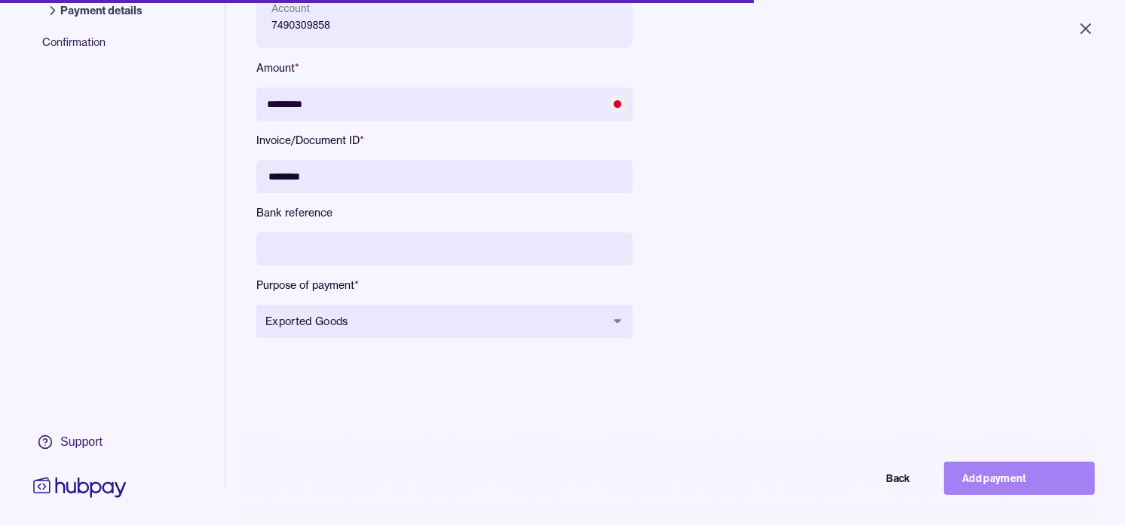
click at [1006, 480] on button "Add payment" at bounding box center [1019, 477] width 151 height 33
type input "*******"
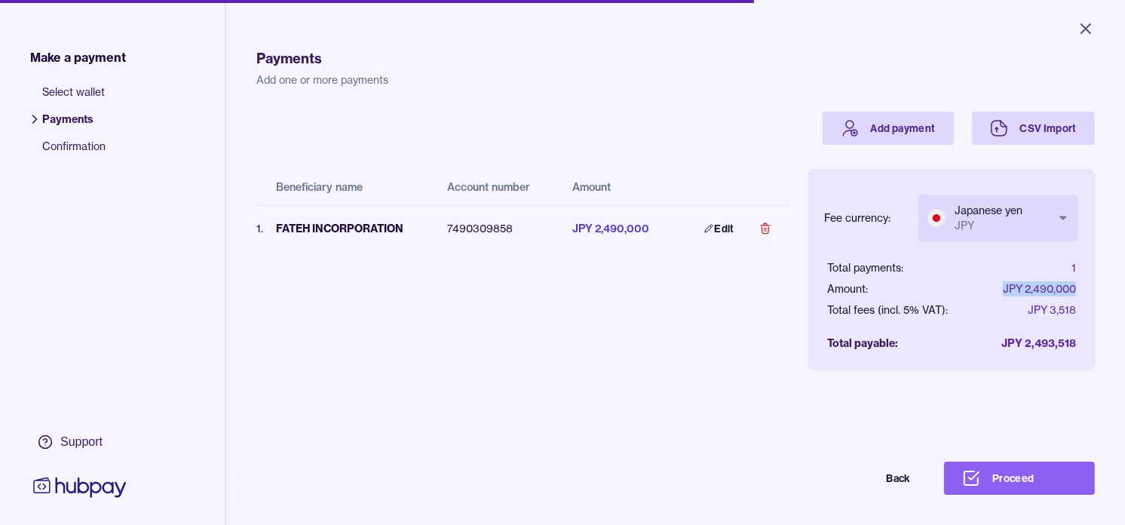
click at [1045, 220] on body "Close Make a payment Select wallet Payments Confirmation Support Payments Add o…" at bounding box center [562, 262] width 1125 height 525
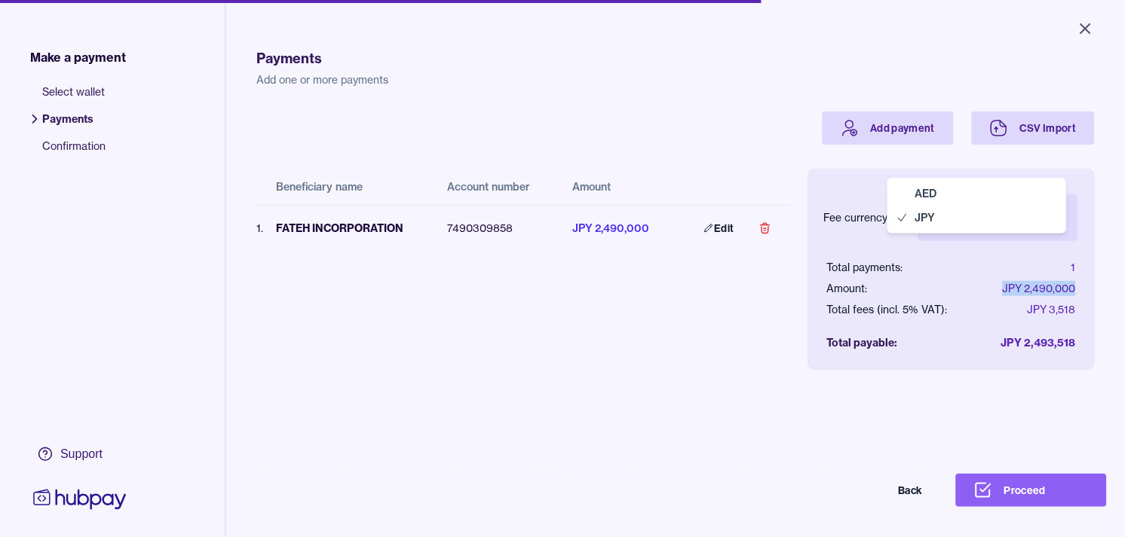
select select "***"
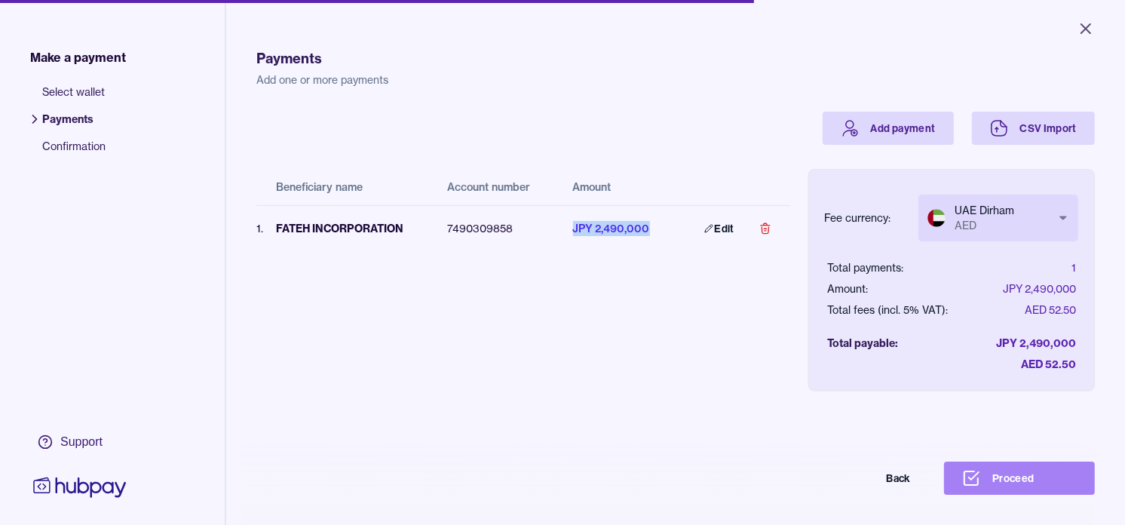
click at [1024, 495] on button "Proceed" at bounding box center [1019, 477] width 151 height 33
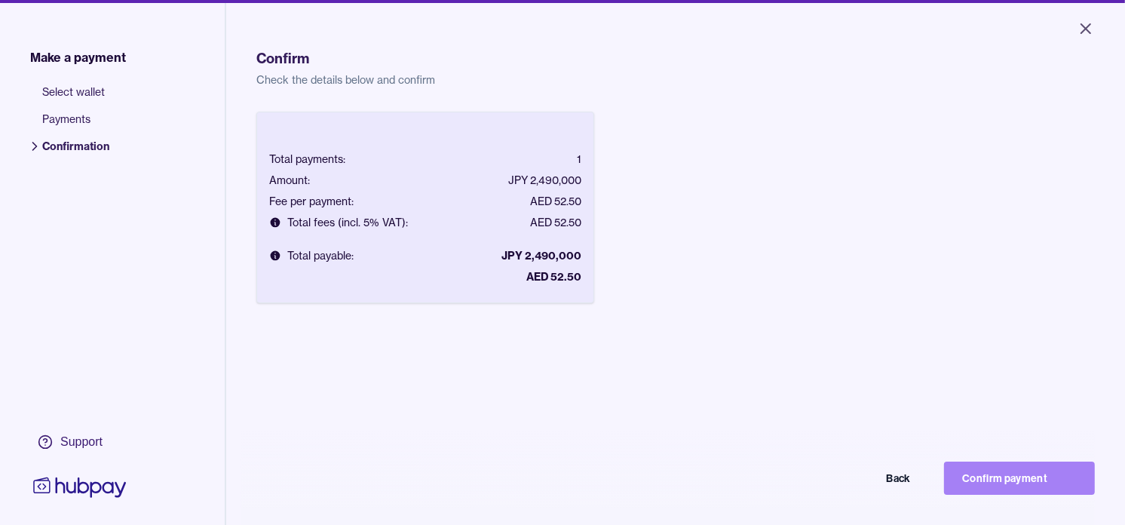
click at [1026, 491] on button "Confirm payment" at bounding box center [1019, 477] width 151 height 33
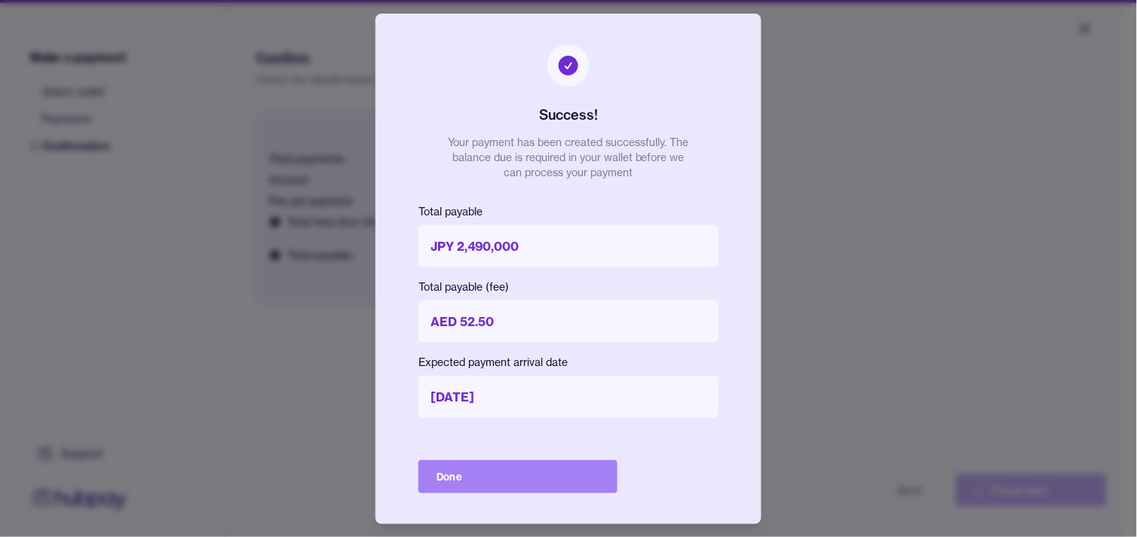
click at [574, 482] on button "Done" at bounding box center [517, 477] width 199 height 33
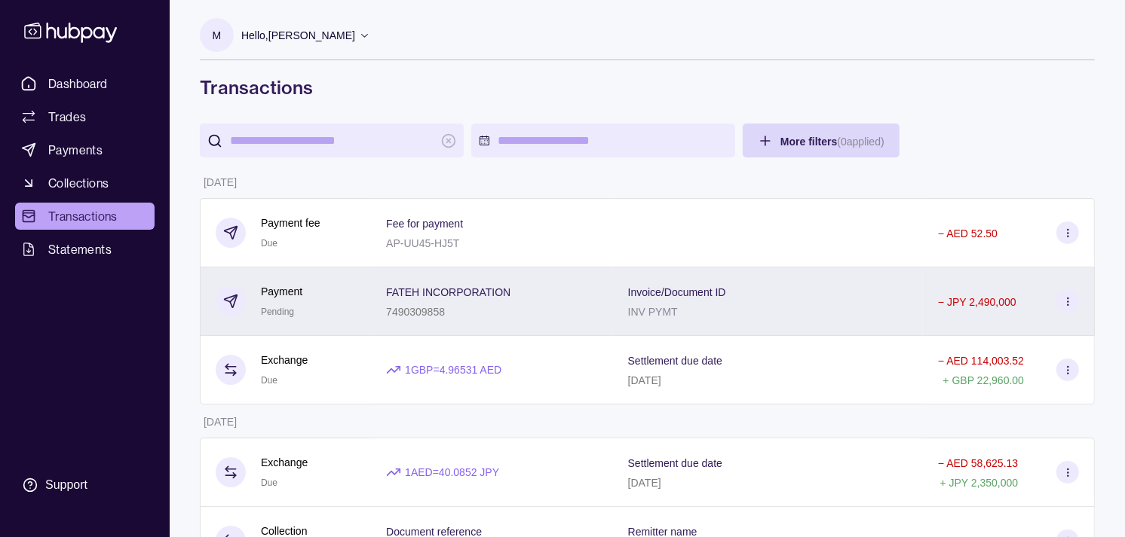
click at [356, 290] on div "Payment Pending" at bounding box center [286, 301] width 140 height 37
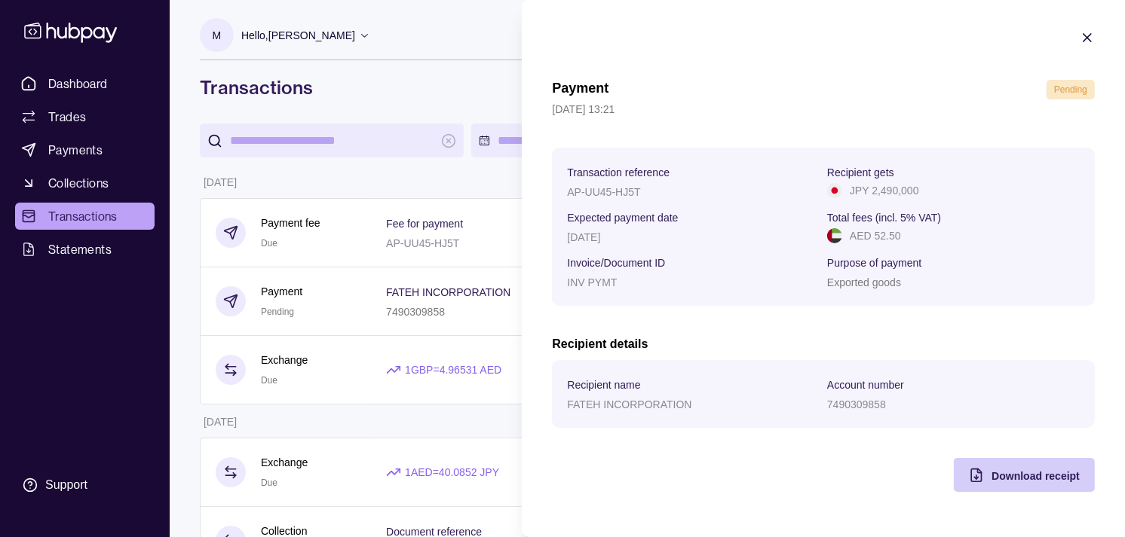
click at [1039, 471] on span "Download receipt" at bounding box center [1035, 476] width 88 height 12
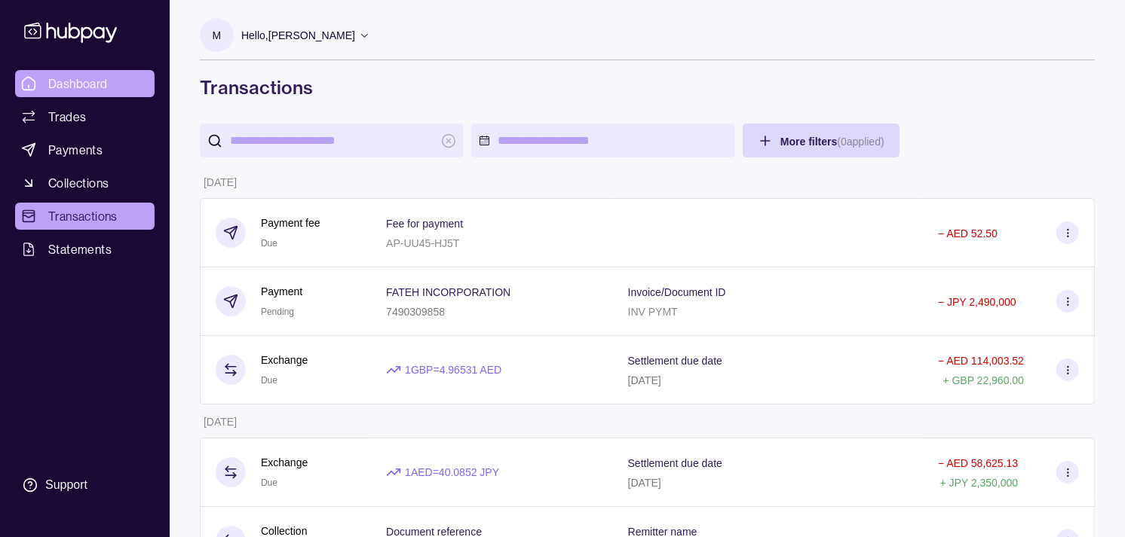
click at [74, 81] on span "Dashboard" at bounding box center [78, 84] width 60 height 18
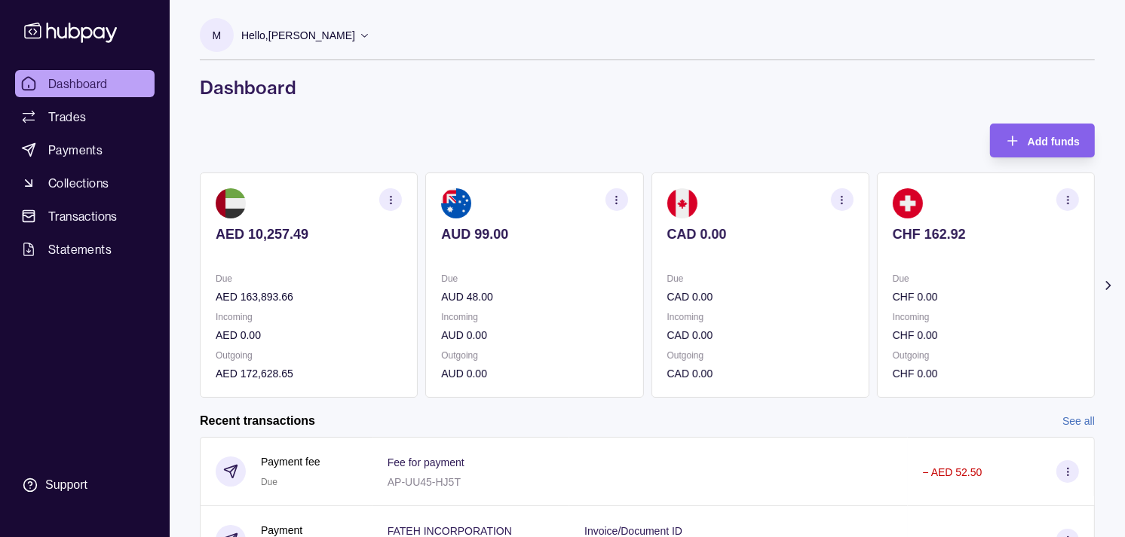
click at [915, 298] on p "CHF 0.00" at bounding box center [986, 297] width 186 height 17
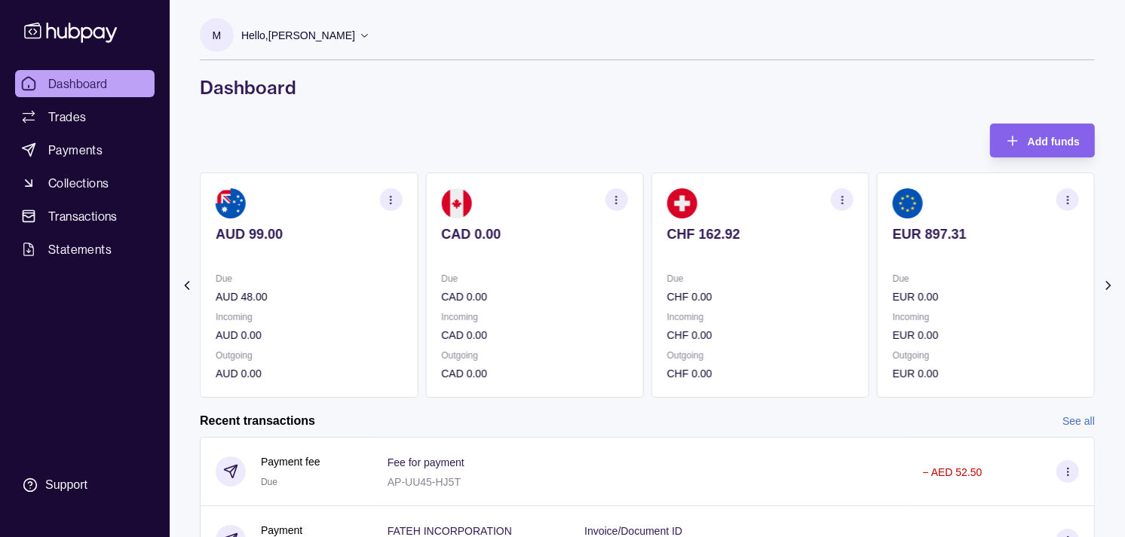
click at [911, 291] on div "Due EUR 0.00" at bounding box center [986, 288] width 186 height 35
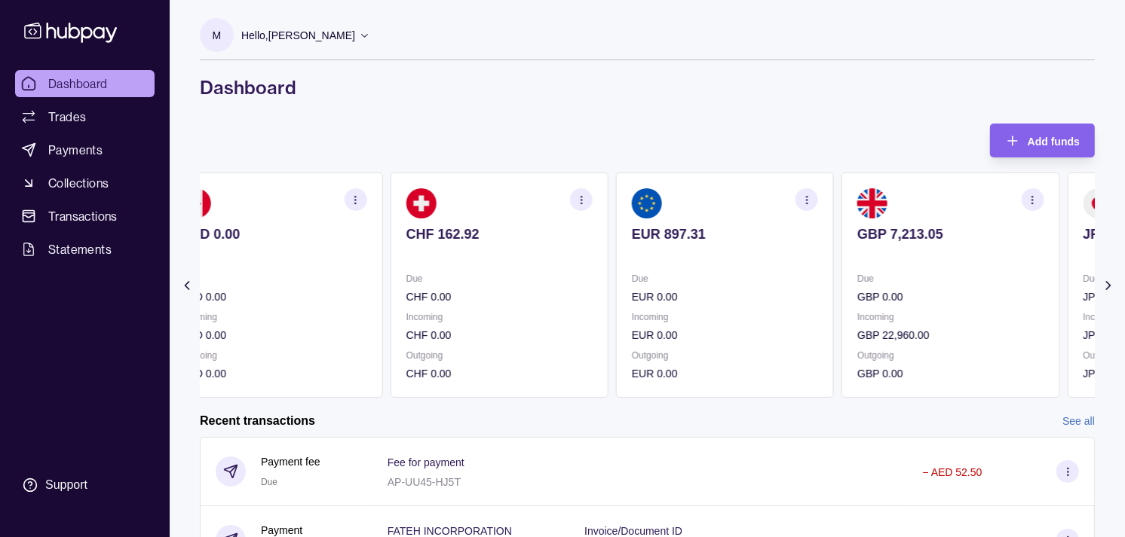
click at [875, 289] on p "GBP 0.00" at bounding box center [950, 297] width 186 height 17
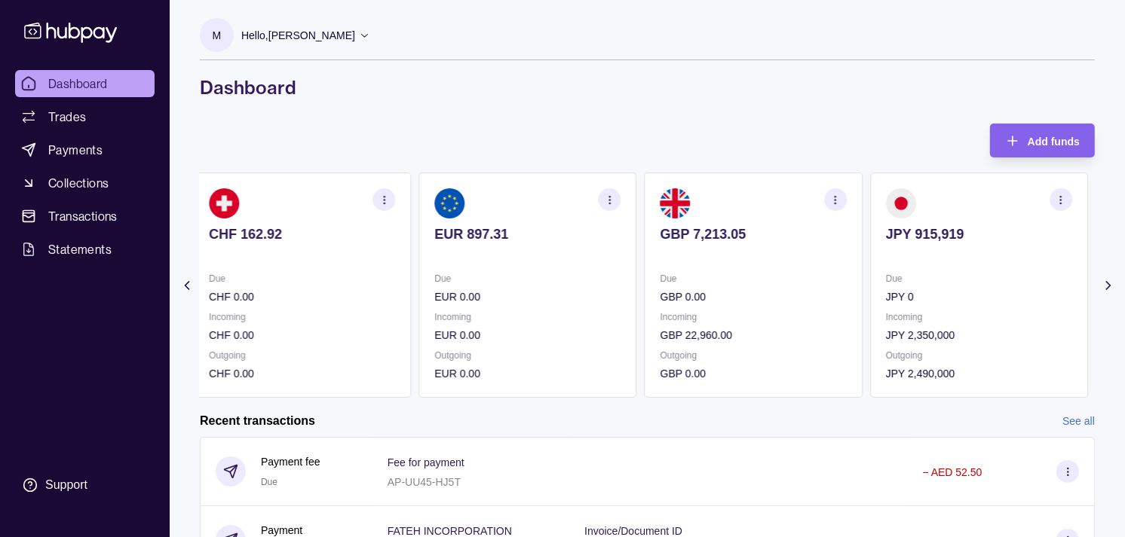
click at [886, 286] on div "Due JPY 0" at bounding box center [979, 288] width 186 height 35
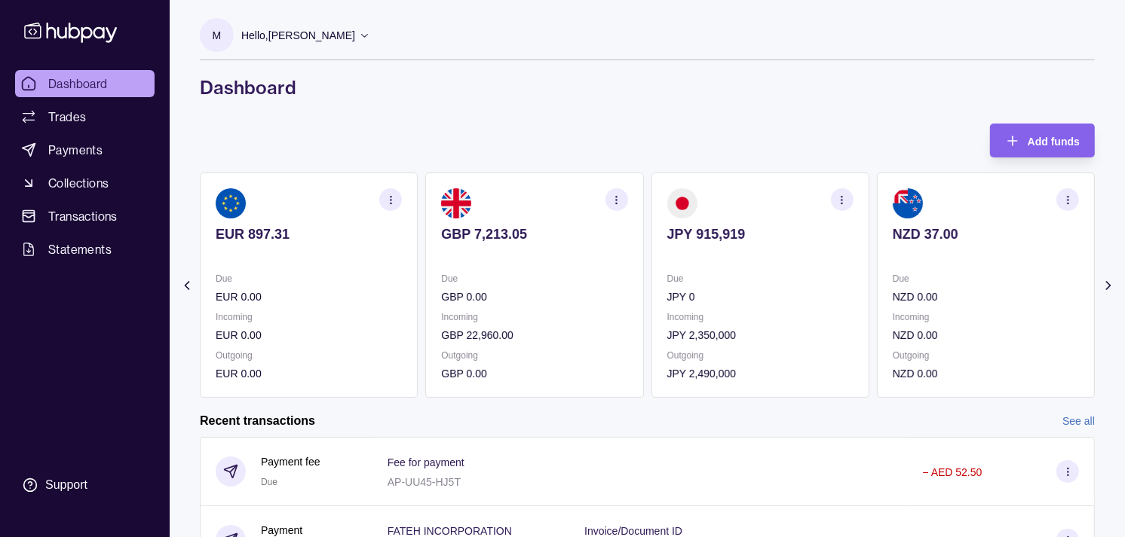
click at [733, 254] on p at bounding box center [760, 255] width 186 height 17
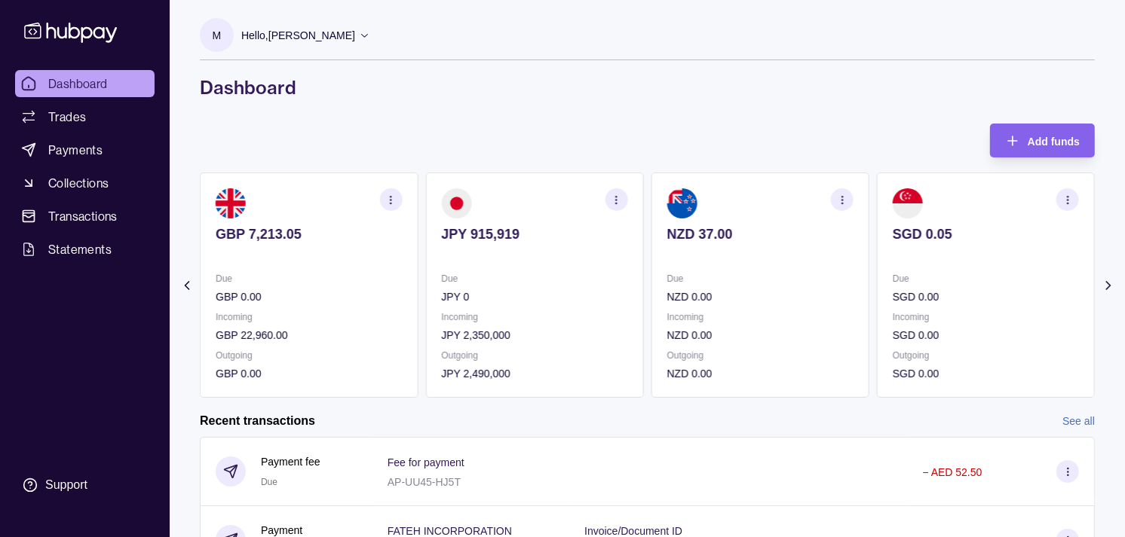
click at [718, 256] on p at bounding box center [760, 255] width 186 height 17
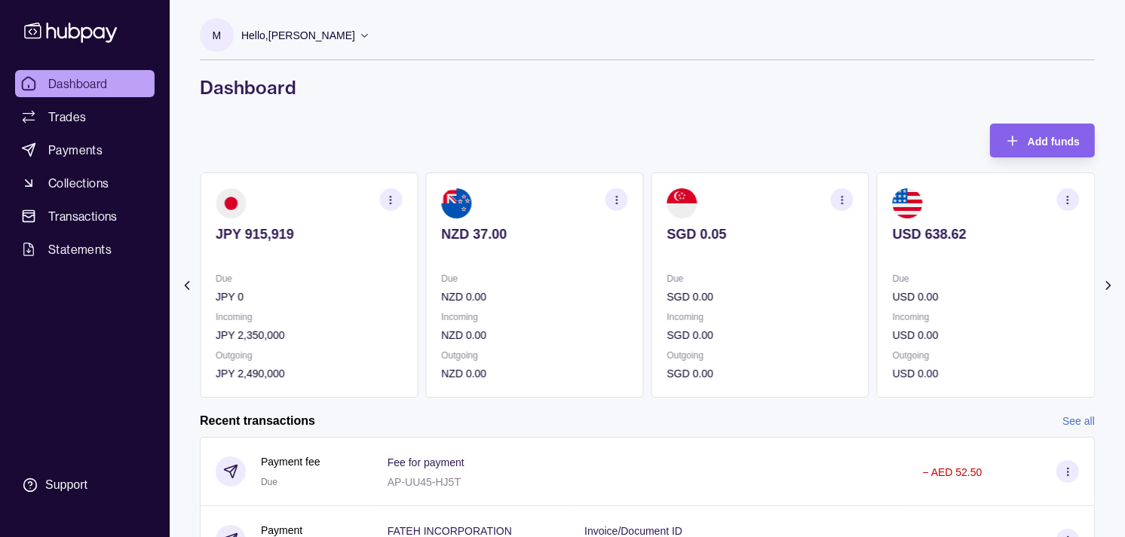
click at [764, 287] on div "Due SGD 0.00" at bounding box center [760, 288] width 186 height 35
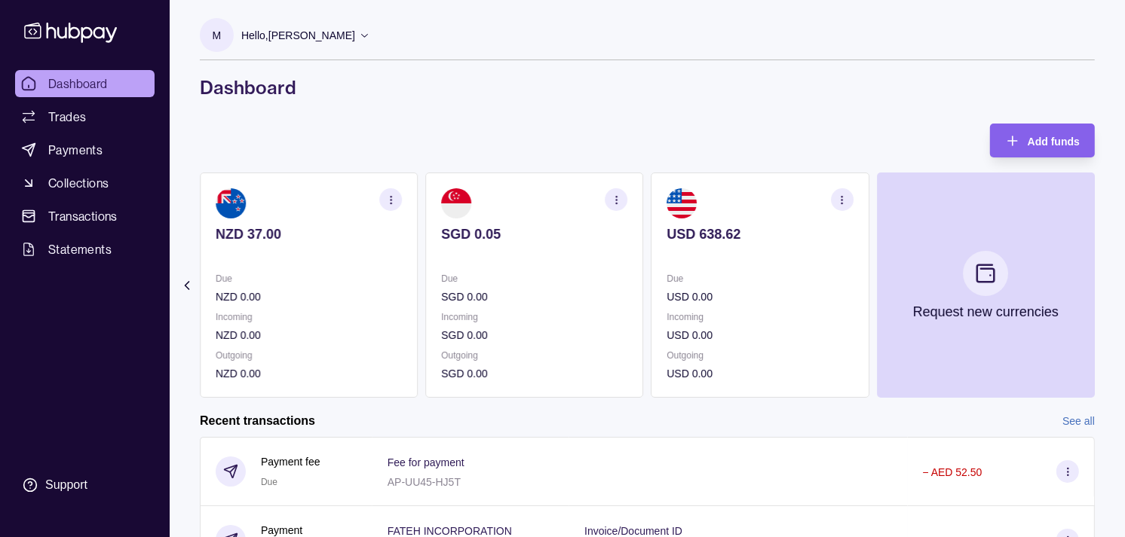
click at [728, 302] on p "USD 0.00" at bounding box center [760, 297] width 186 height 17
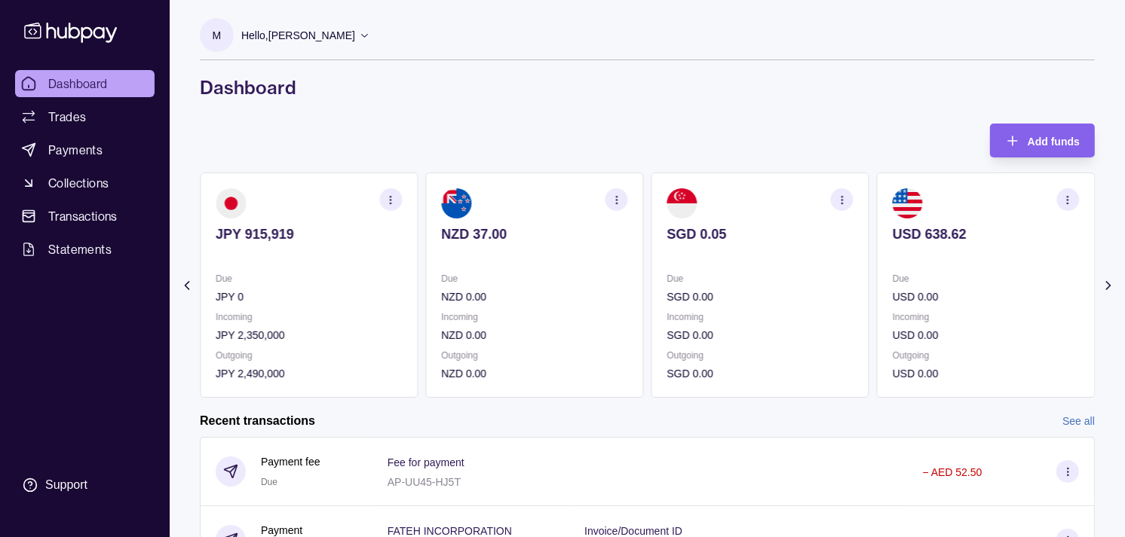
click at [643, 314] on section "NZD 37.00 Due NZD 0.00 Incoming NZD 0.00 Outgoing NZD 0.00" at bounding box center [534, 285] width 218 height 225
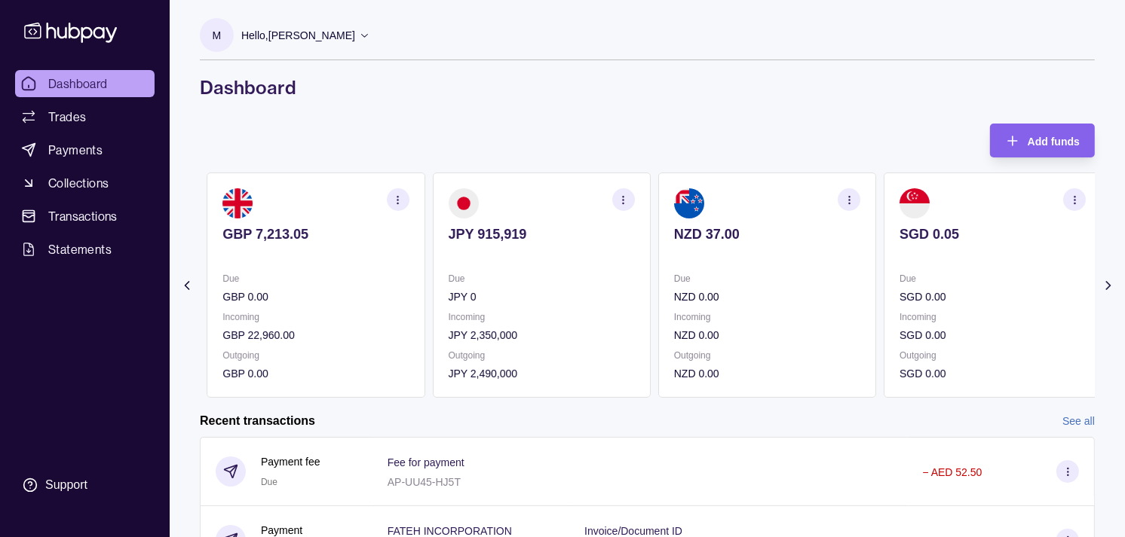
click at [598, 327] on p "JPY 2,350,000" at bounding box center [542, 335] width 186 height 17
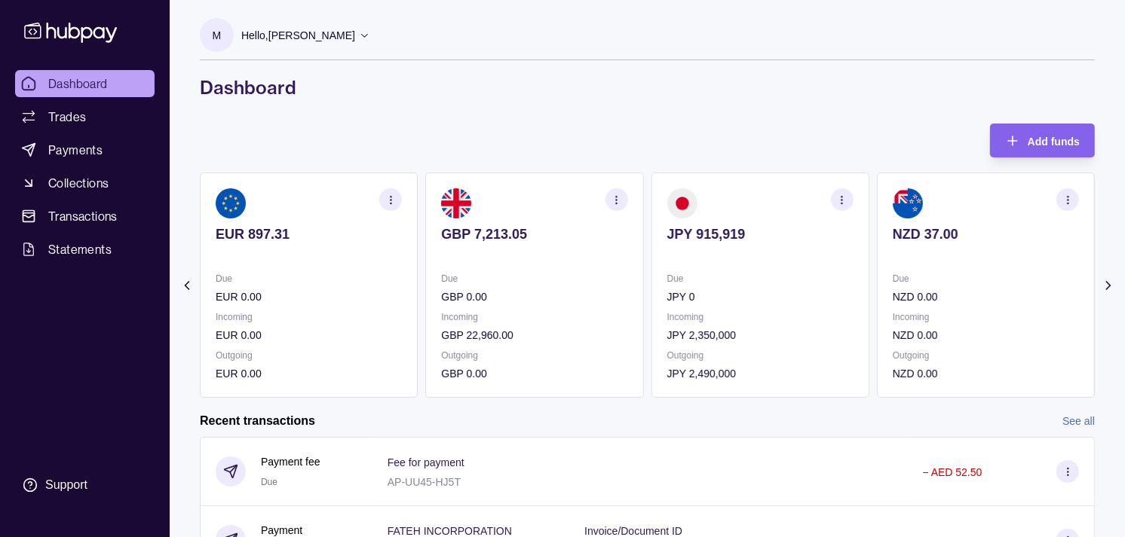
click at [543, 315] on p "Incoming" at bounding box center [534, 317] width 186 height 17
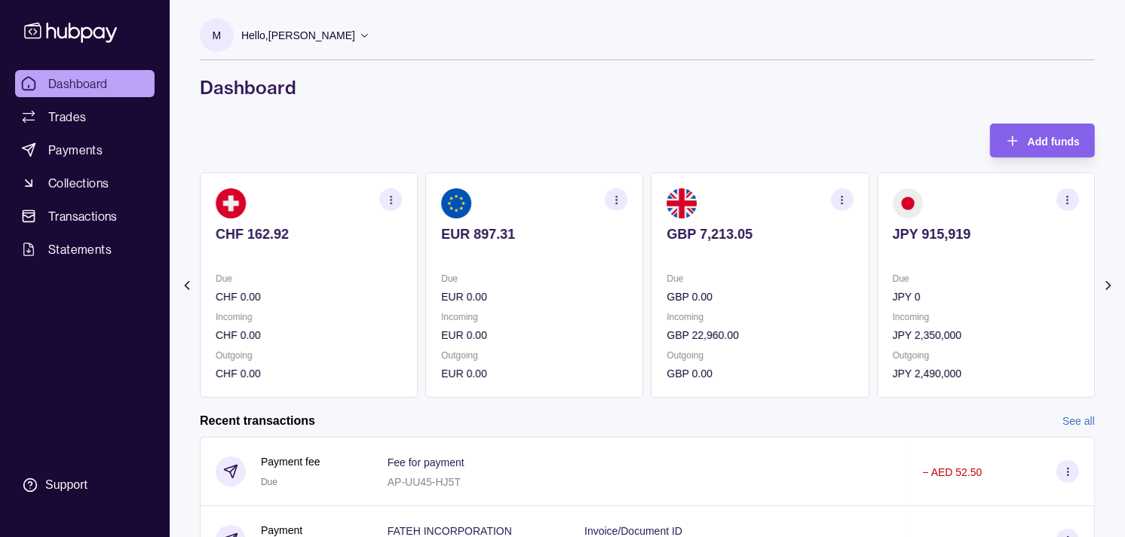
click at [402, 348] on div "Due CHF 0.00 Incoming CHF 0.00 Outgoing CHF 0.00" at bounding box center [309, 327] width 186 height 112
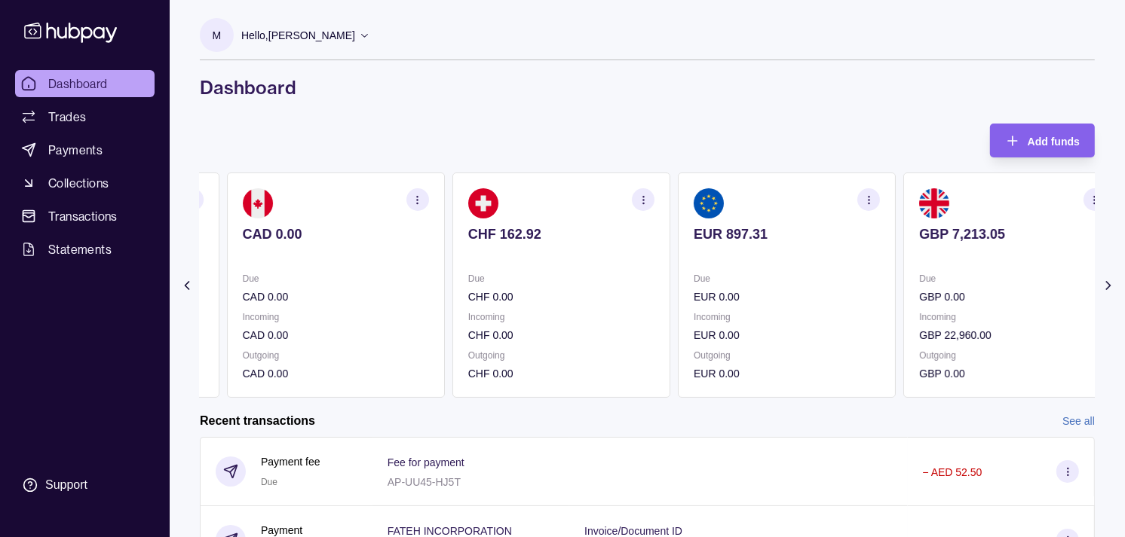
click at [445, 328] on section "CAD 0.00 Due CAD 0.00 Incoming CAD 0.00 Outgoing CAD 0.00" at bounding box center [336, 285] width 218 height 225
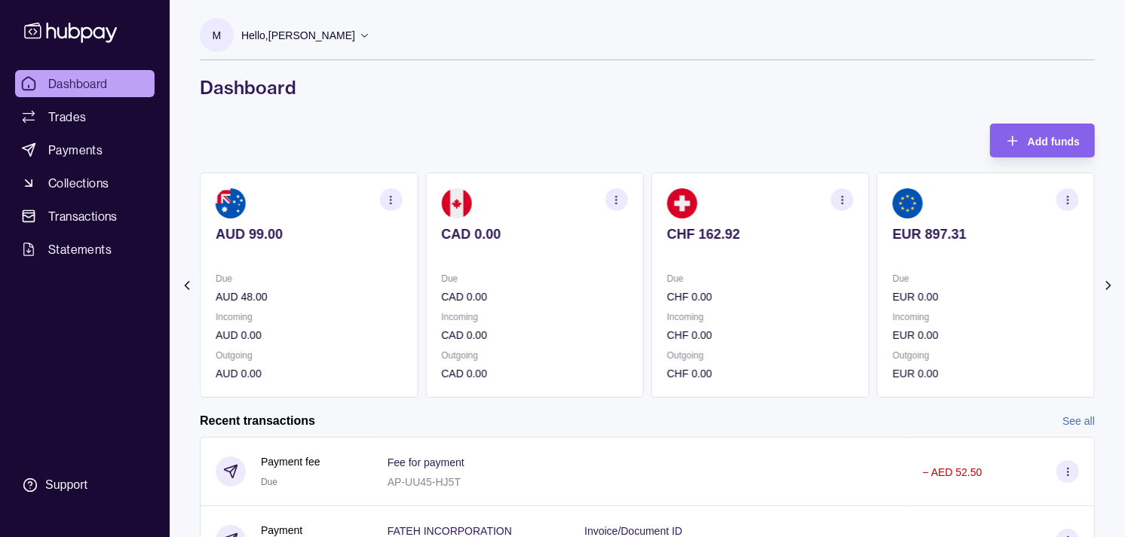
click at [418, 309] on section "AUD 99.00 Due AUD 48.00 Incoming AUD 0.00 Outgoing AUD 0.00" at bounding box center [309, 285] width 218 height 225
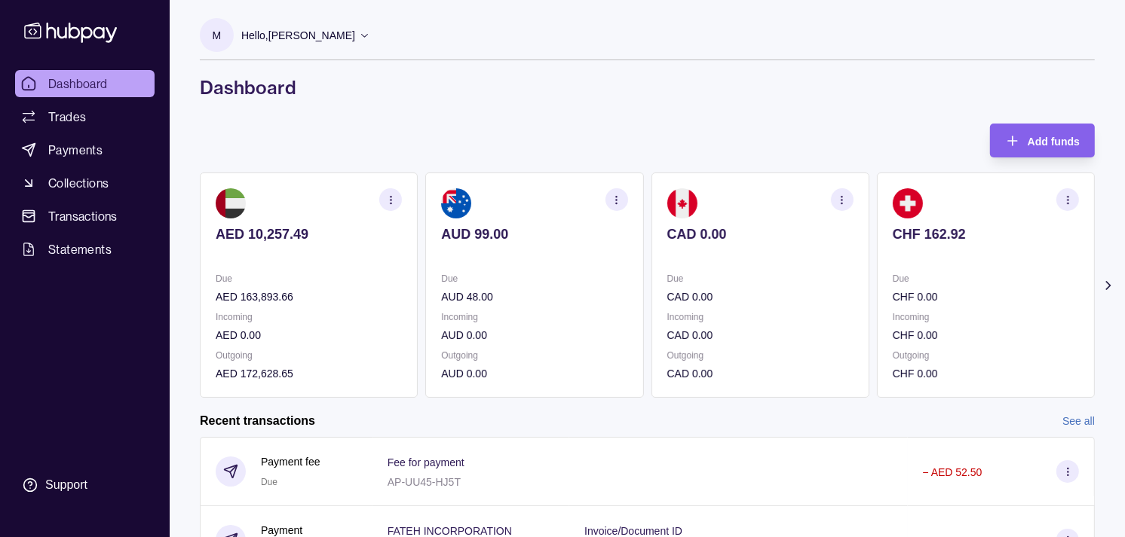
click at [353, 302] on p "AED 163,893.66" at bounding box center [309, 297] width 186 height 17
click at [72, 78] on span "Dashboard" at bounding box center [78, 84] width 60 height 18
click at [76, 115] on span "Trades" at bounding box center [67, 117] width 38 height 18
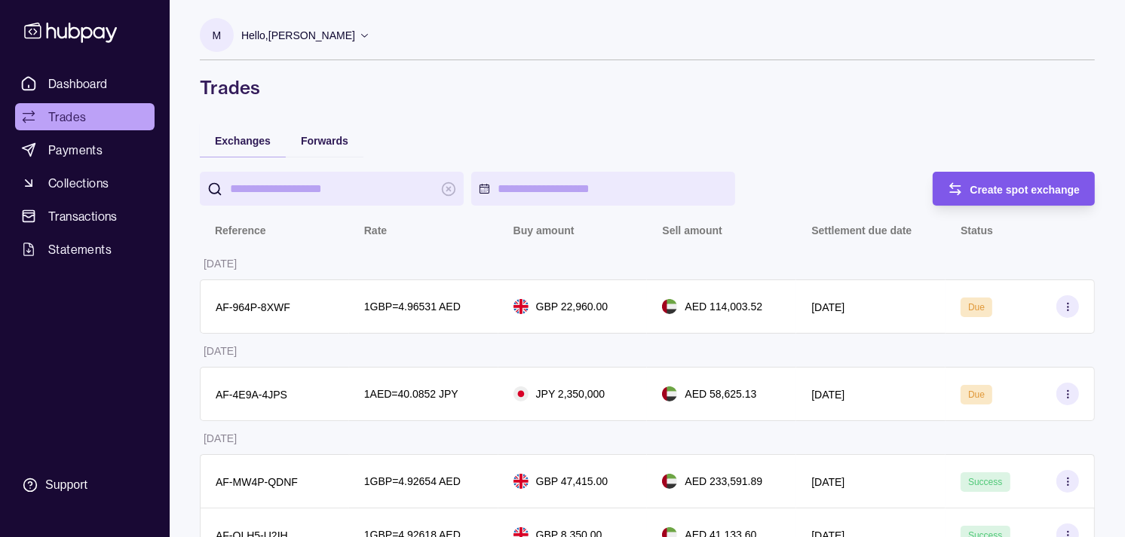
click at [999, 192] on span "Create spot exchange" at bounding box center [1025, 190] width 110 height 12
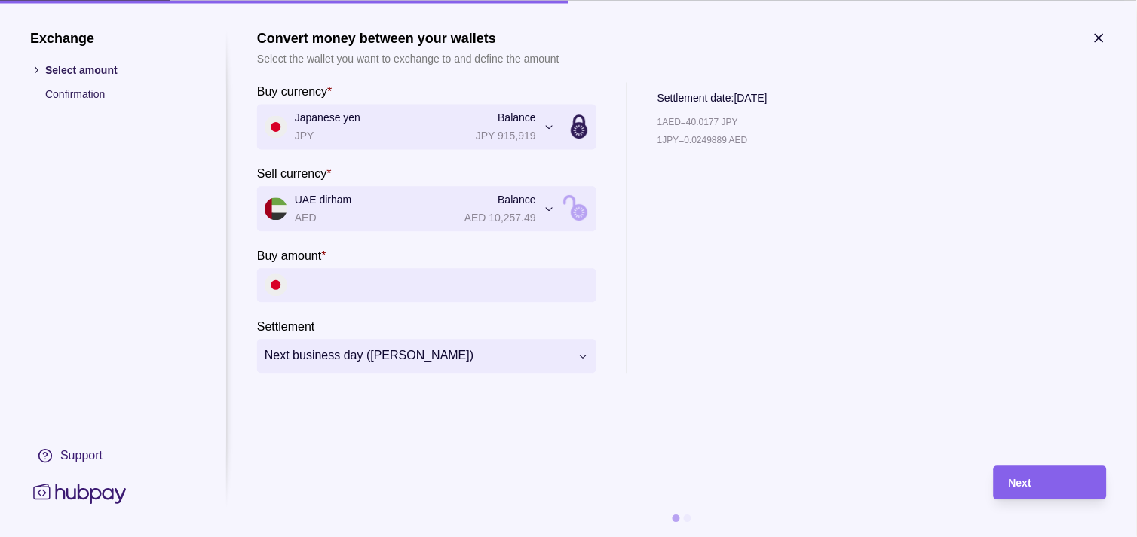
click at [388, 288] on input "Buy amount *" at bounding box center [442, 285] width 294 height 34
paste input "*********"
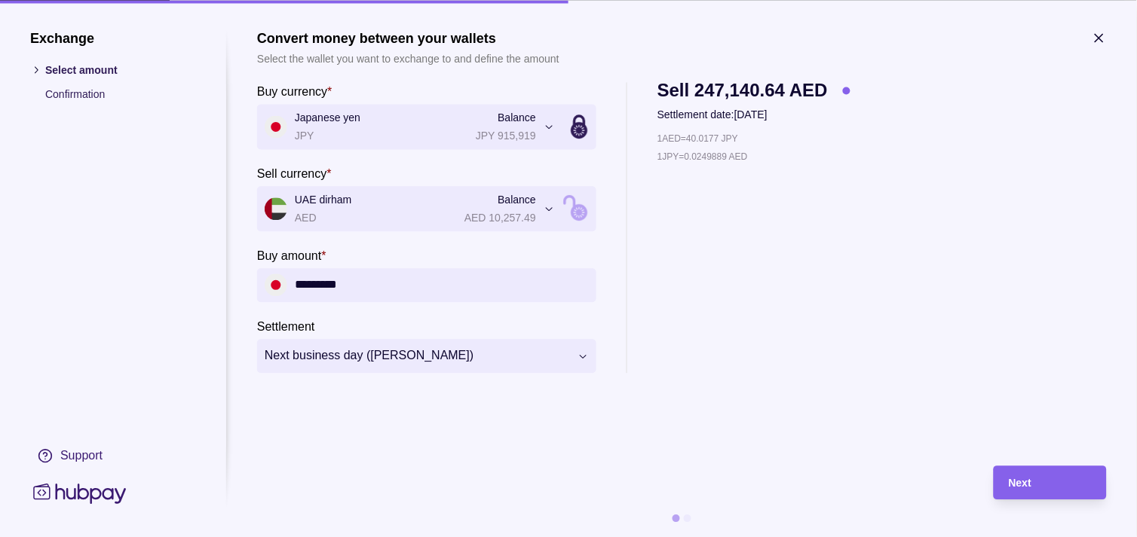
type input "*********"
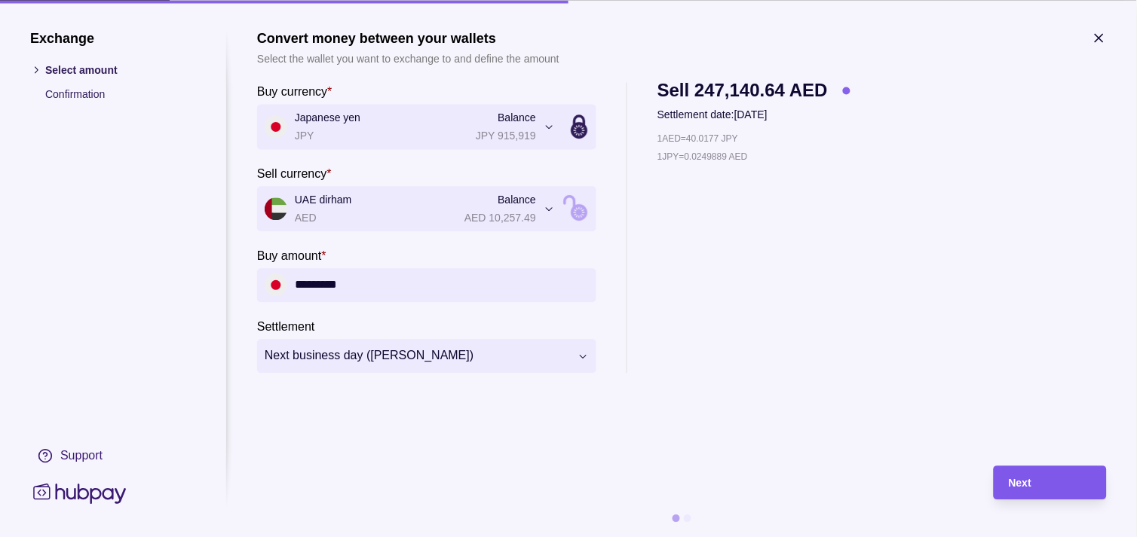
click at [1021, 478] on span "Next" at bounding box center [1020, 484] width 23 height 12
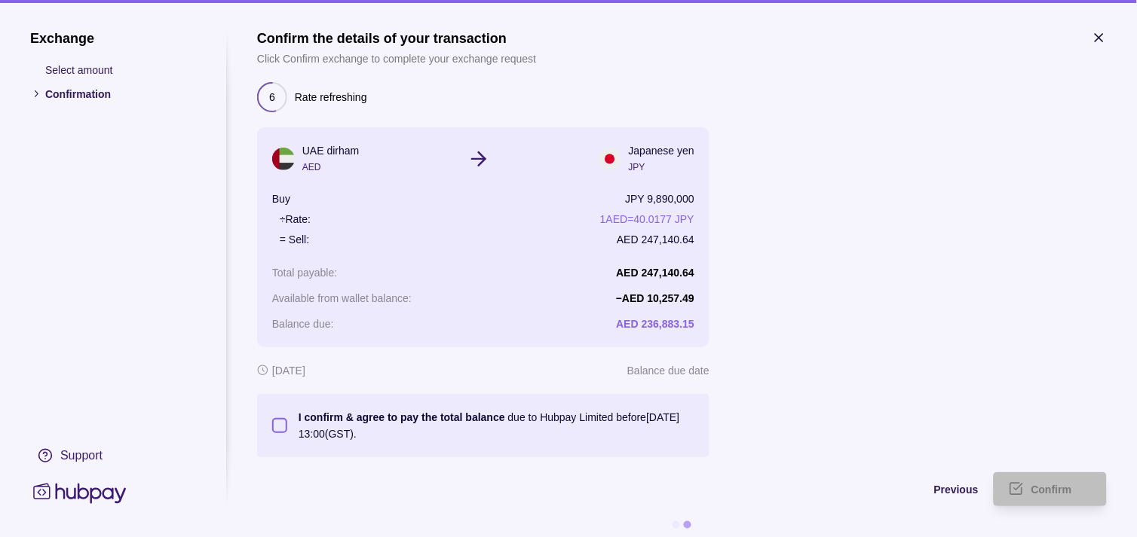
click at [284, 424] on button "I confirm & agree to pay the total balance due to Hubpay Limited before [DATE] …" at bounding box center [279, 425] width 15 height 15
click at [1042, 482] on div "Confirm" at bounding box center [1061, 490] width 60 height 18
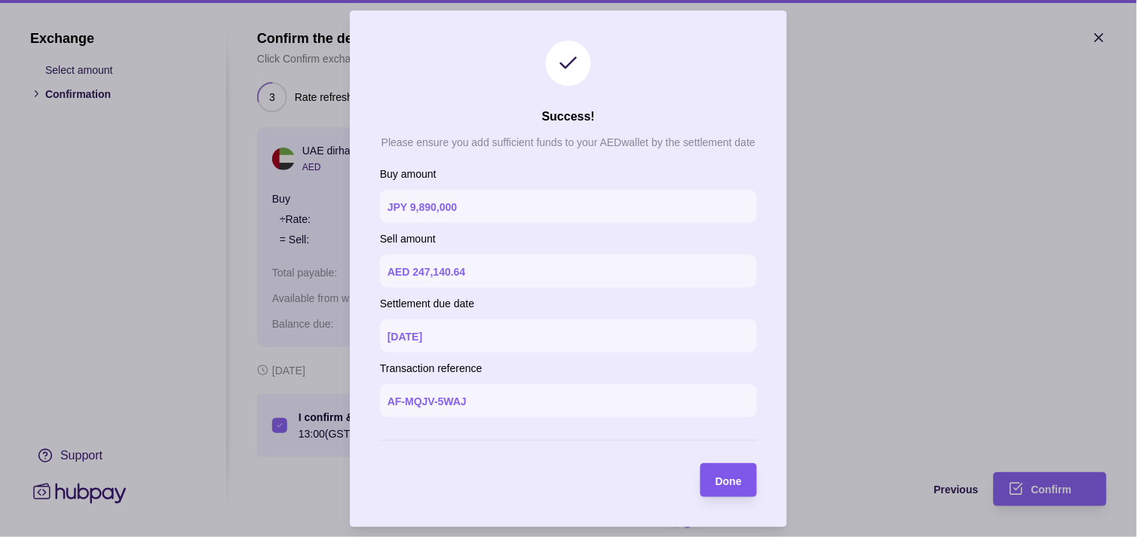
click at [731, 484] on span "Done" at bounding box center [728, 481] width 26 height 12
